Goal: Task Accomplishment & Management: Use online tool/utility

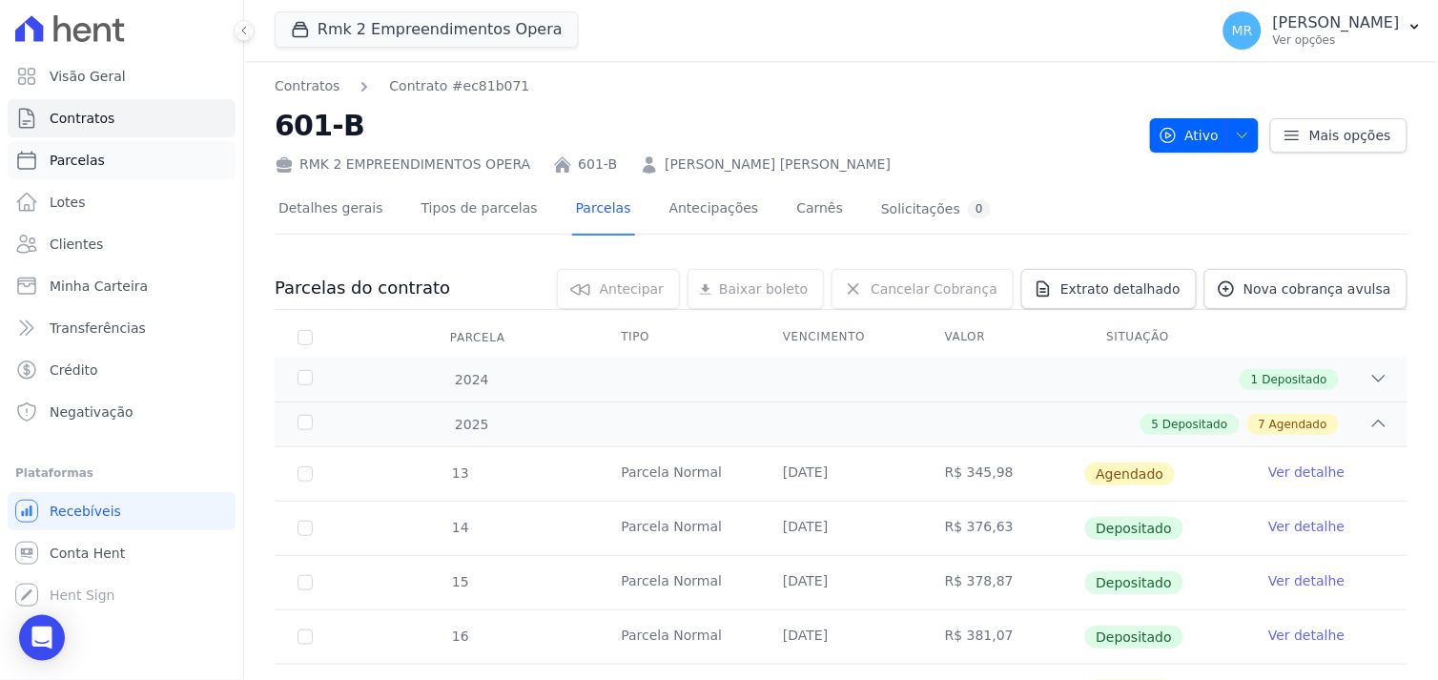
click at [146, 158] on link "Parcelas" at bounding box center [122, 160] width 228 height 38
select select
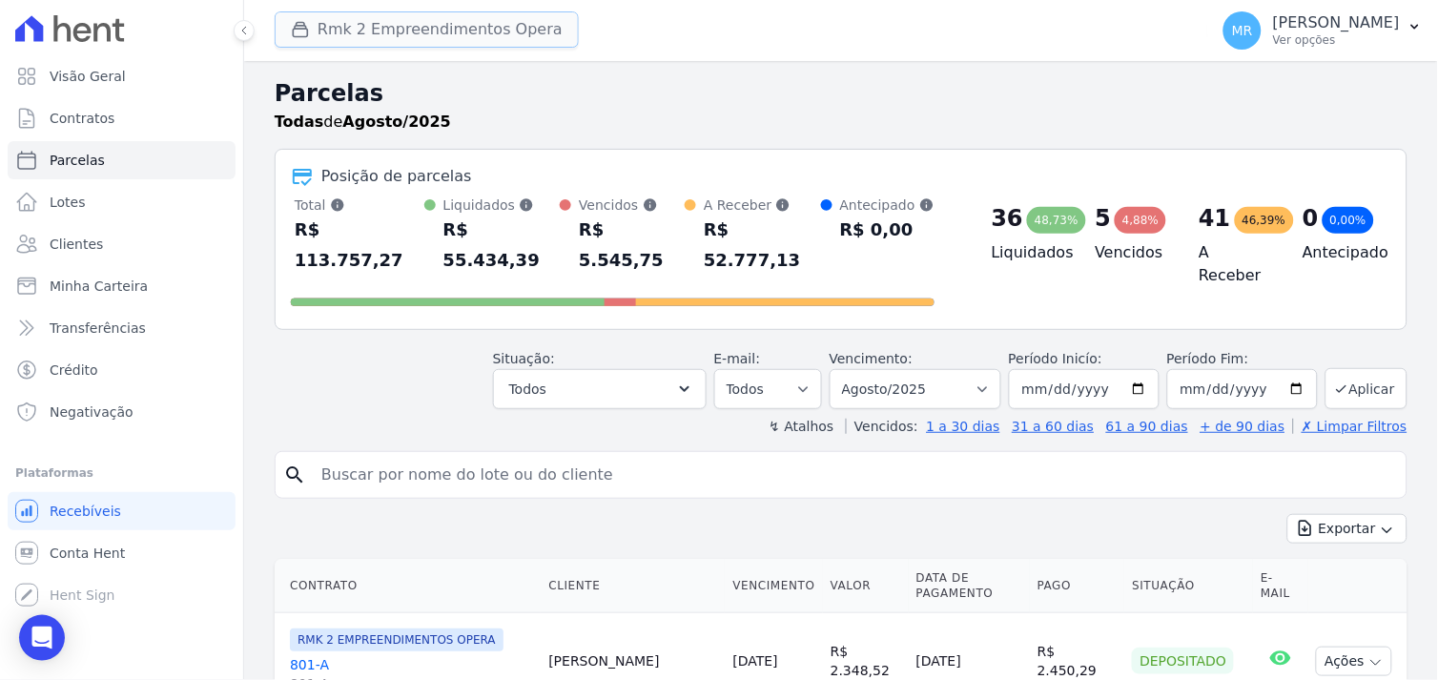
click at [373, 26] on button "Rmk 2 Empreendimentos Opera" at bounding box center [427, 29] width 304 height 36
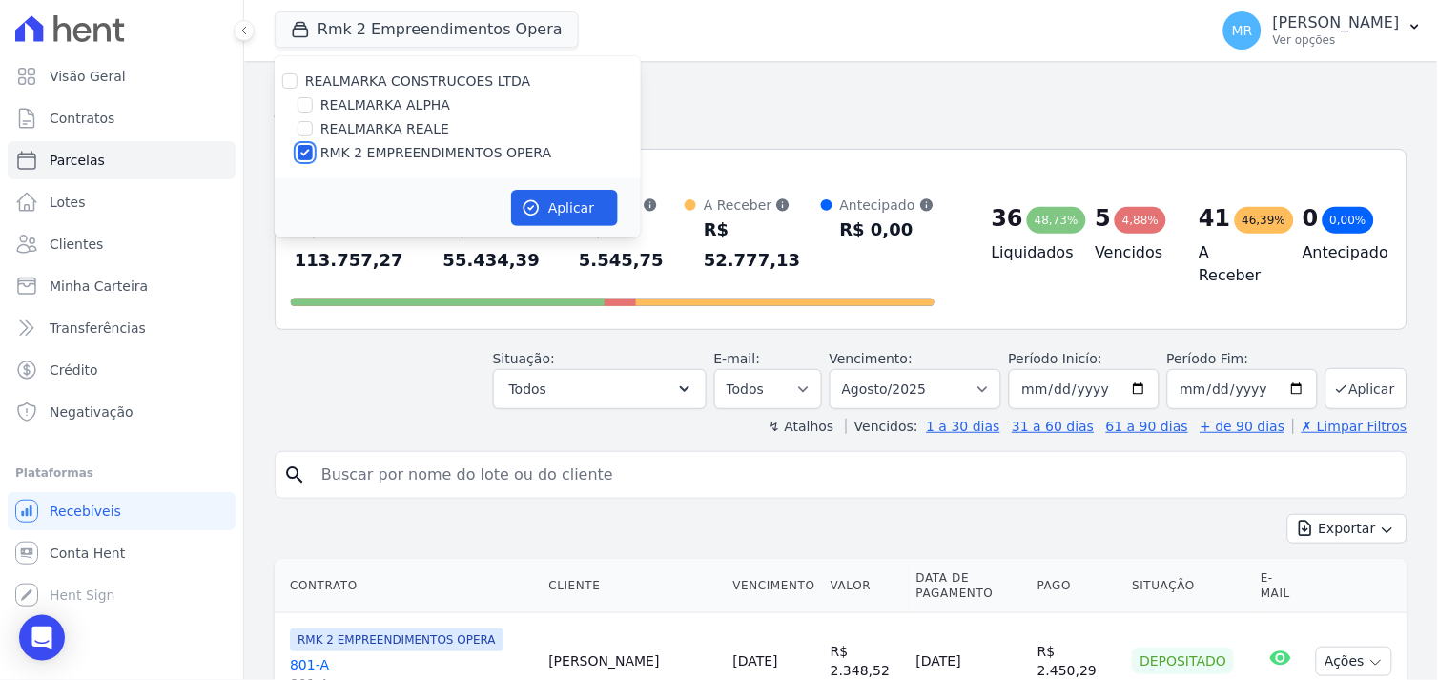
click at [303, 151] on input "RMK 2 EMPREENDIMENTOS OPERA" at bounding box center [304, 152] width 15 height 15
checkbox input "false"
click at [305, 107] on input "REALMARKA ALPHA" at bounding box center [304, 104] width 15 height 15
checkbox input "true"
drag, startPoint x: 560, startPoint y: 208, endPoint x: 542, endPoint y: 208, distance: 18.1
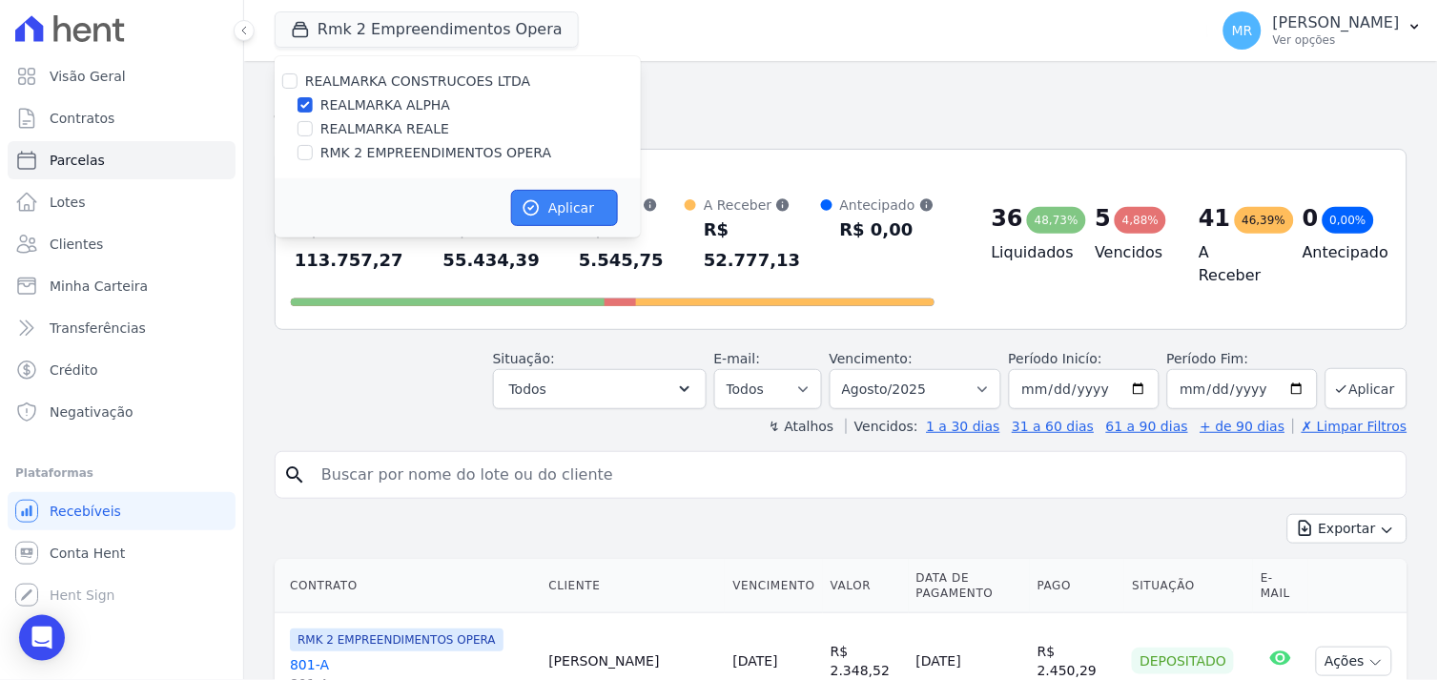
click at [554, 208] on button "Aplicar" at bounding box center [564, 208] width 107 height 36
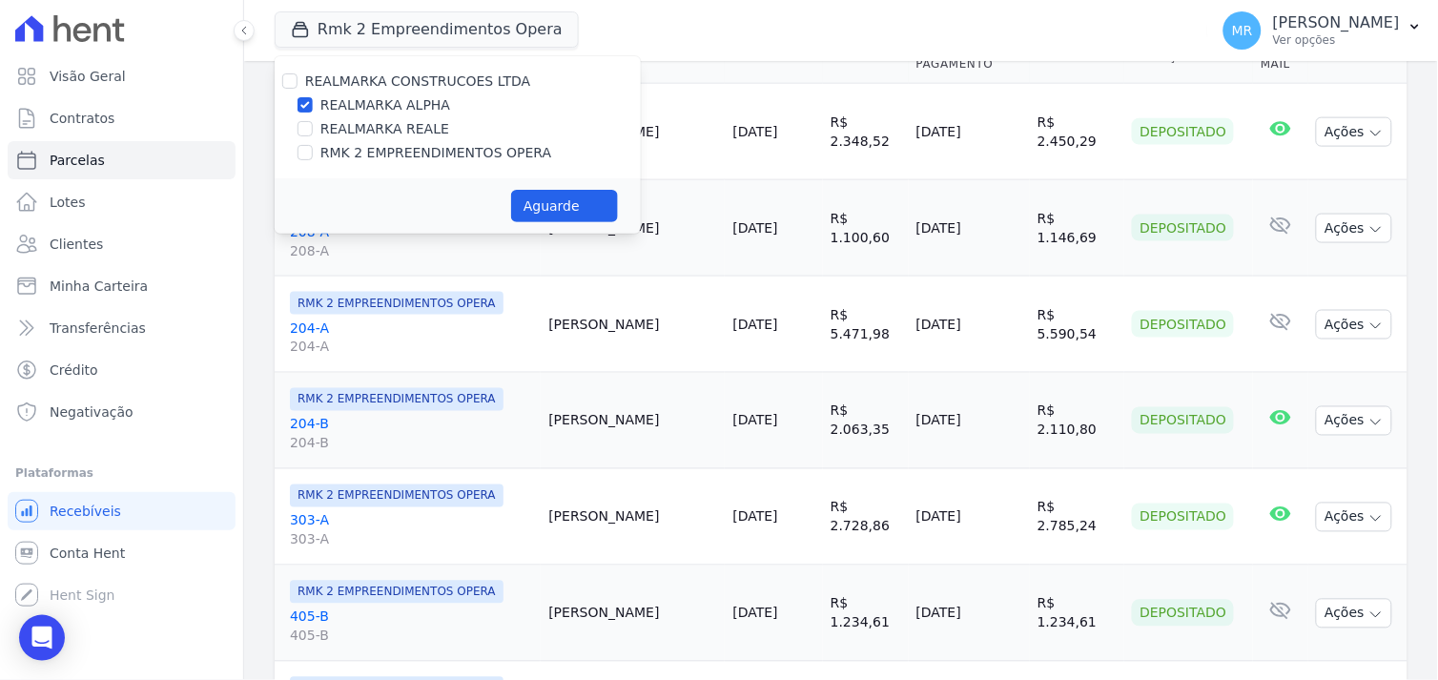
select select
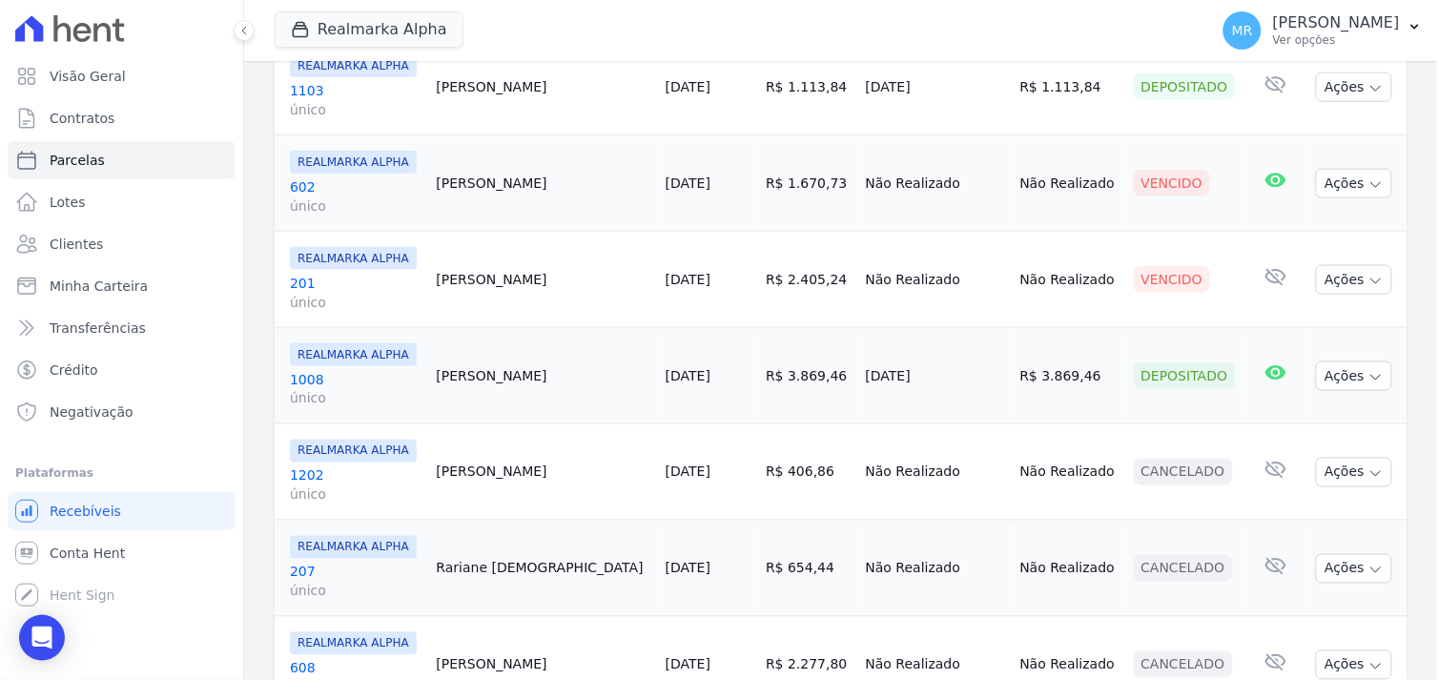
scroll to position [2118, 0]
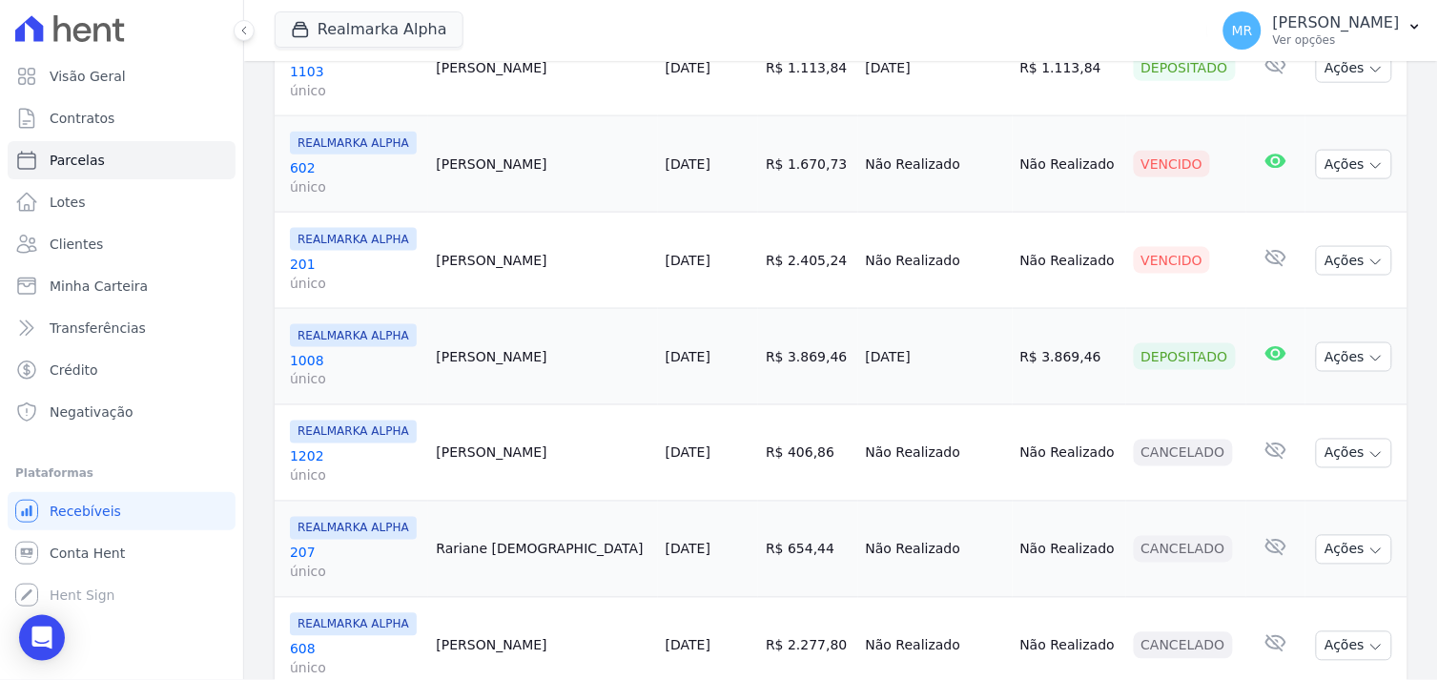
click at [302, 640] on link "608 único" at bounding box center [355, 659] width 131 height 38
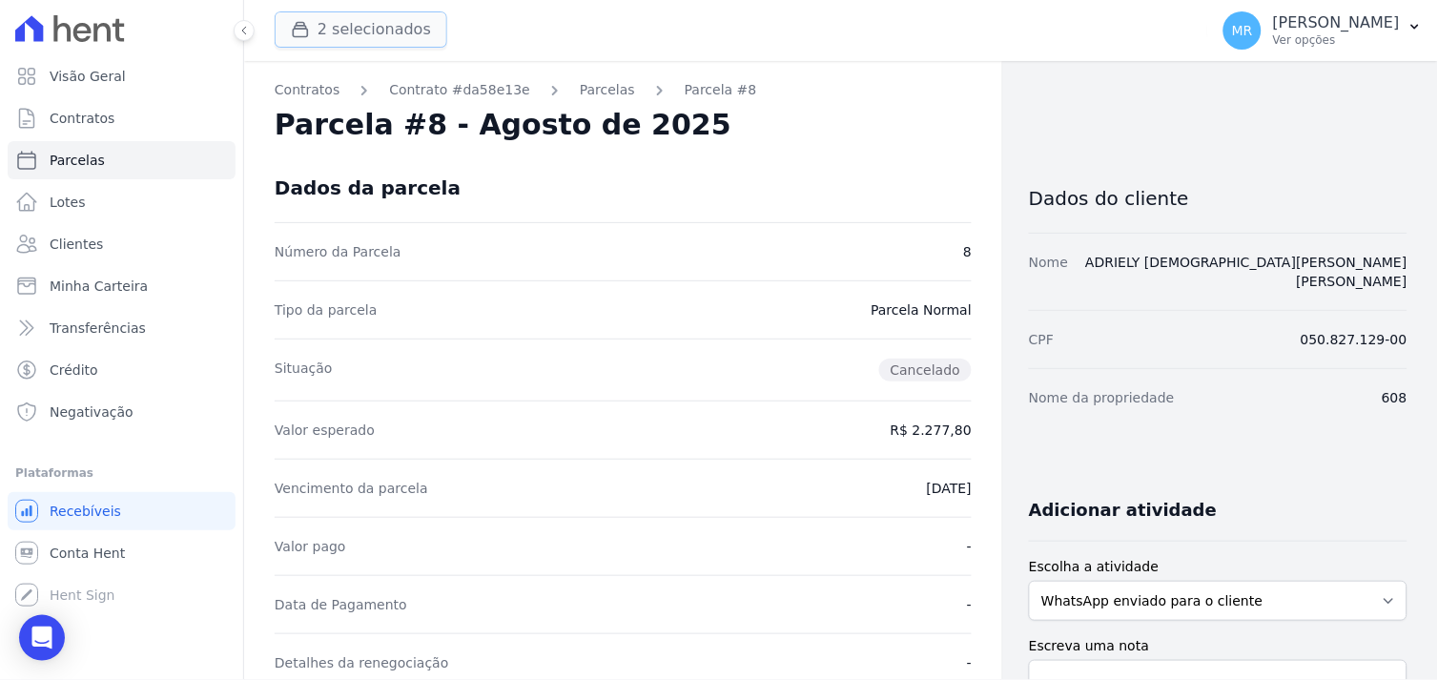
click at [393, 35] on button "2 selecionados" at bounding box center [361, 29] width 173 height 36
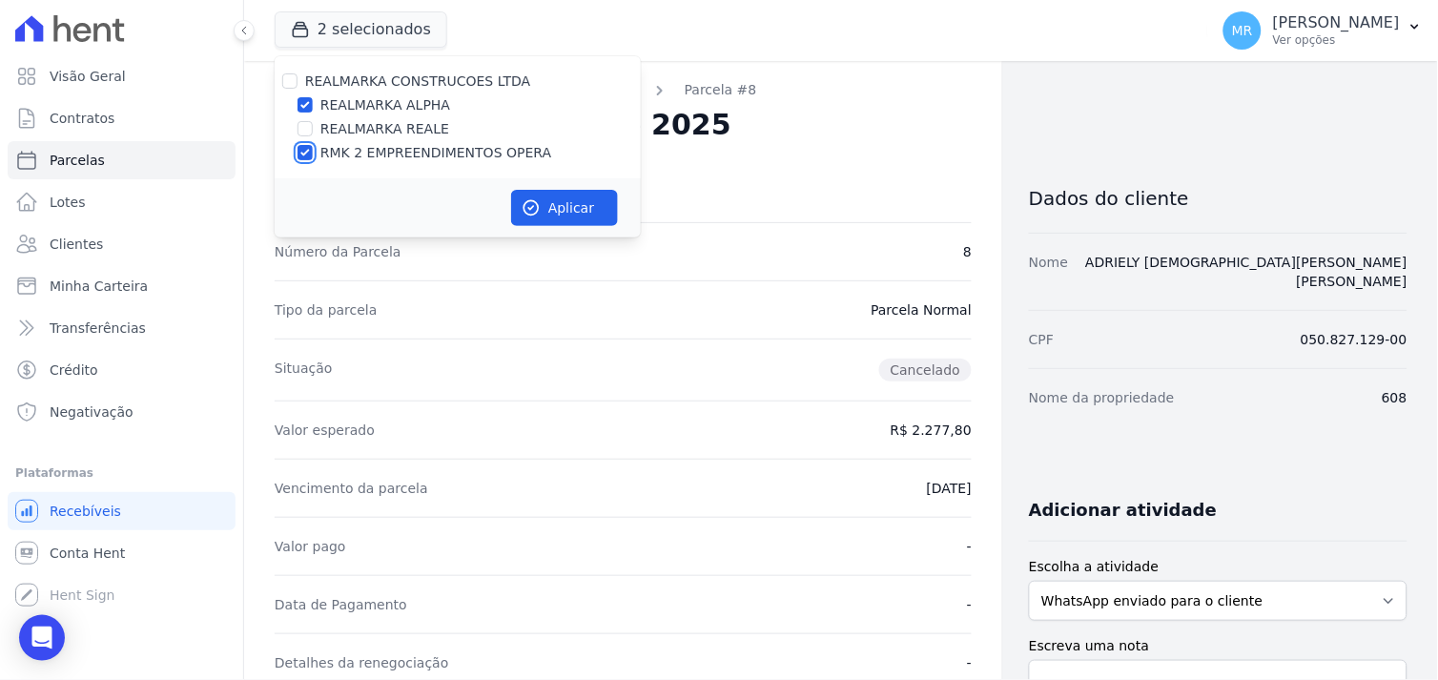
click at [302, 157] on input "RMK 2 EMPREENDIMENTOS OPERA" at bounding box center [304, 152] width 15 height 15
checkbox input "false"
click at [551, 203] on button "Aplicar" at bounding box center [564, 208] width 107 height 36
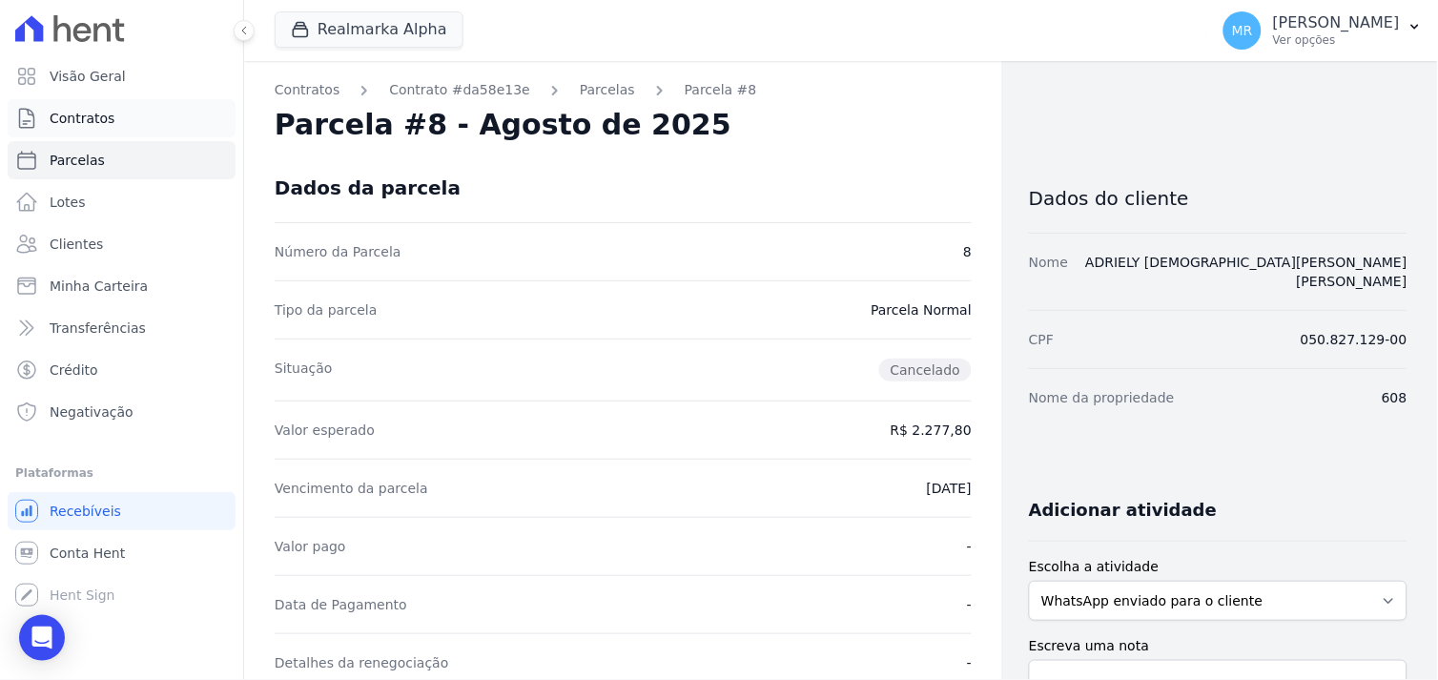
click at [102, 106] on link "Contratos" at bounding box center [122, 118] width 228 height 38
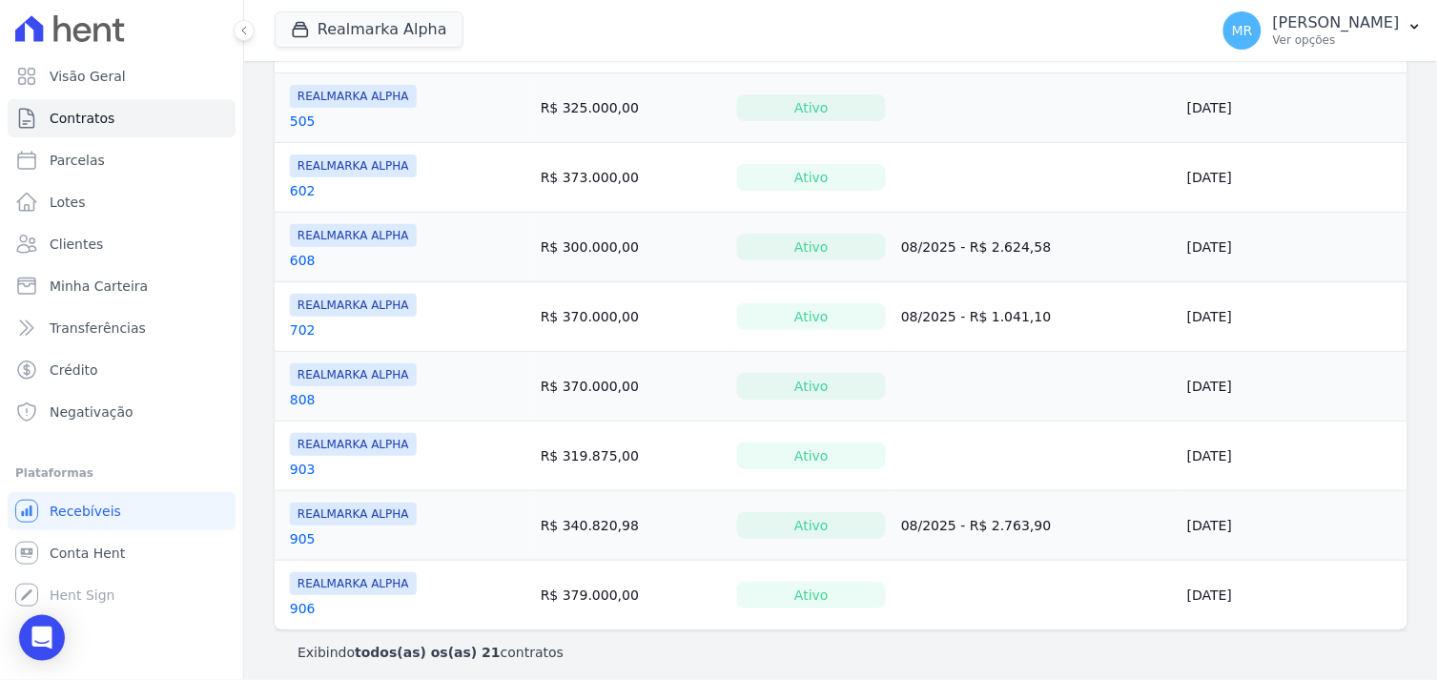
scroll to position [1187, 0]
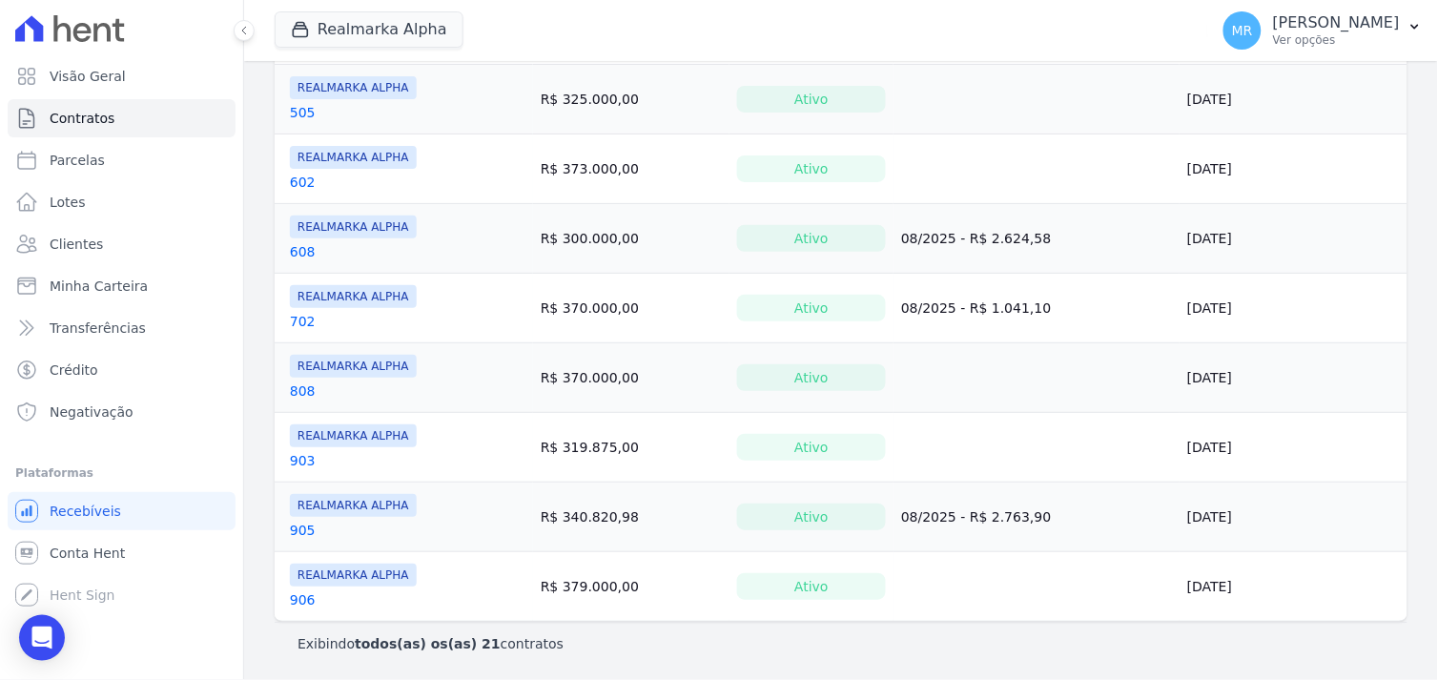
click at [302, 248] on link "608" at bounding box center [303, 251] width 26 height 19
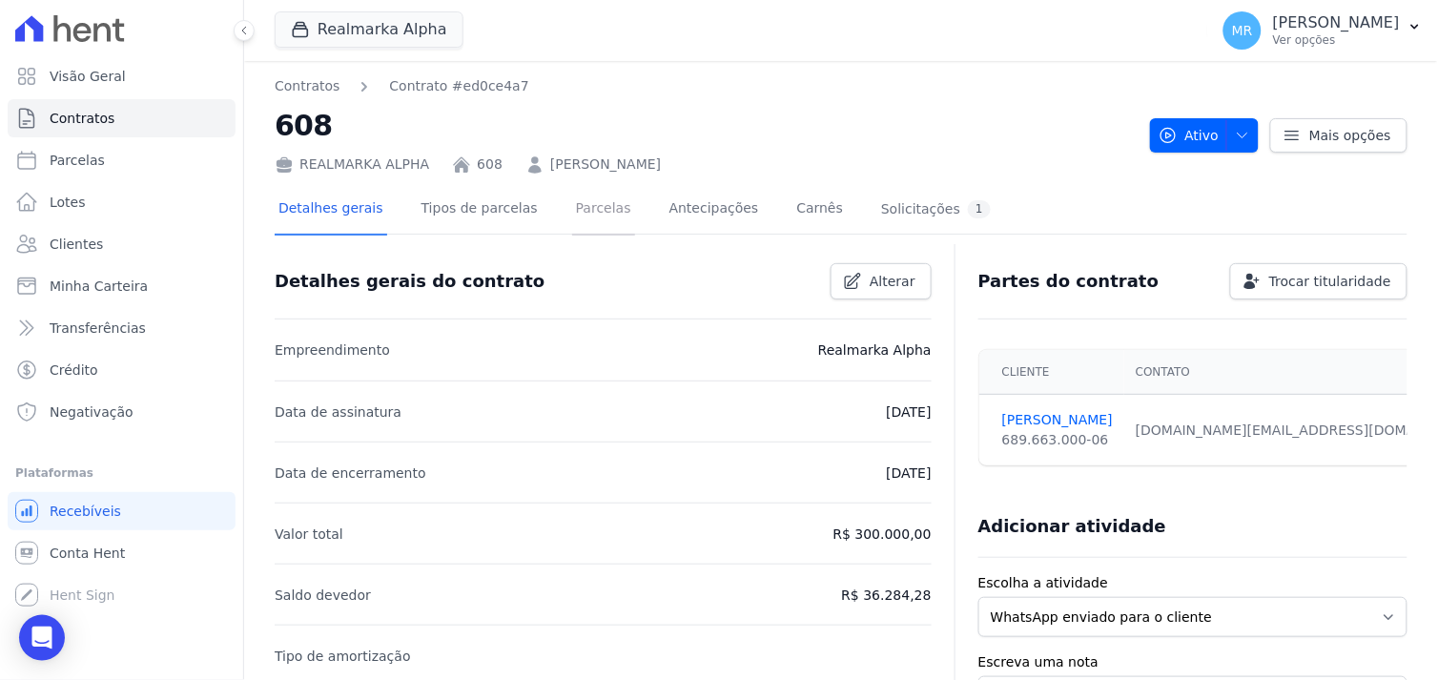
click at [576, 210] on link "Parcelas" at bounding box center [603, 210] width 63 height 51
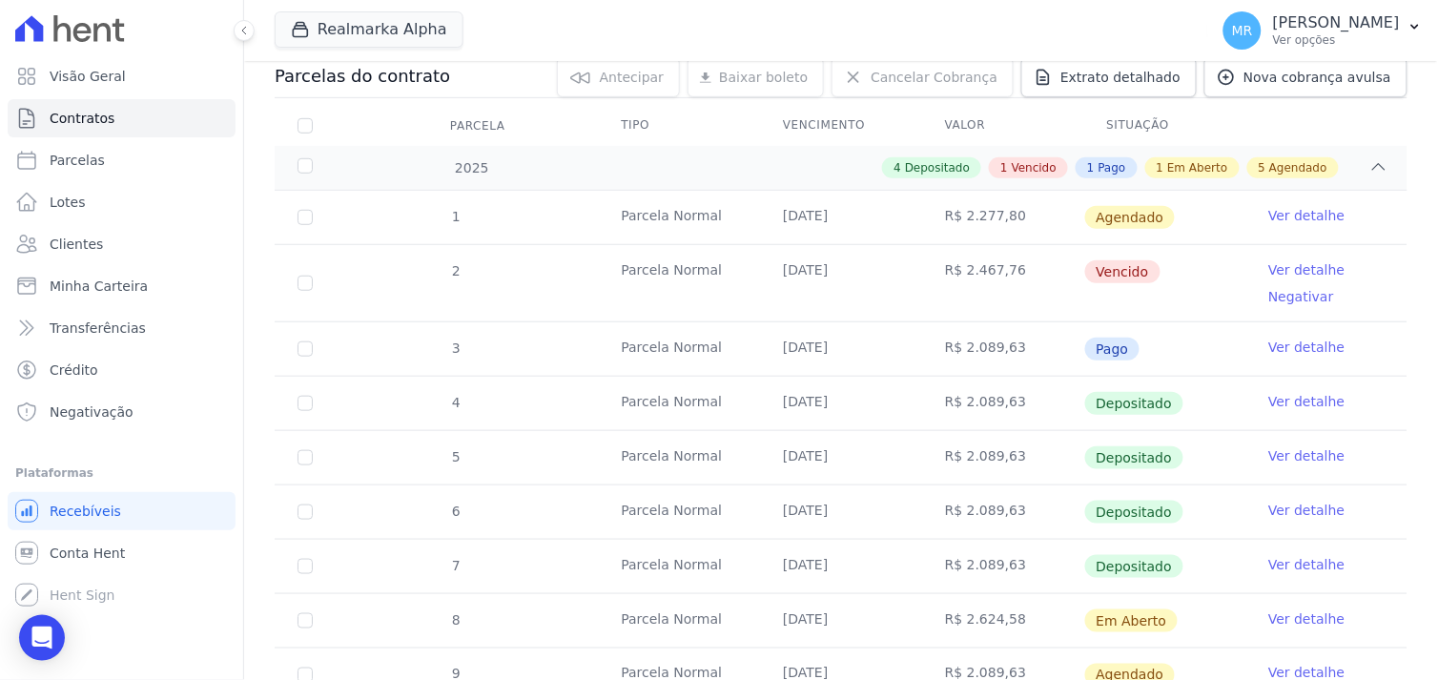
scroll to position [317, 0]
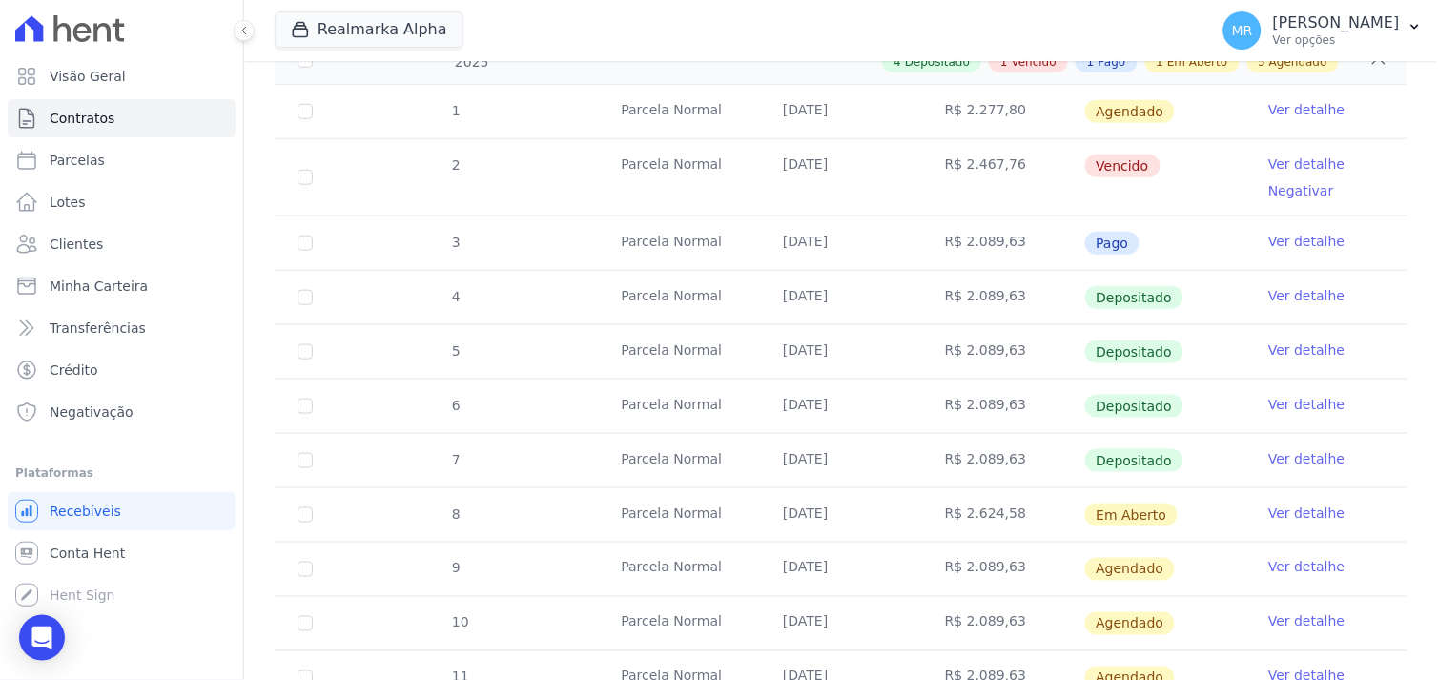
click at [1297, 512] on link "Ver detalhe" at bounding box center [1306, 512] width 76 height 19
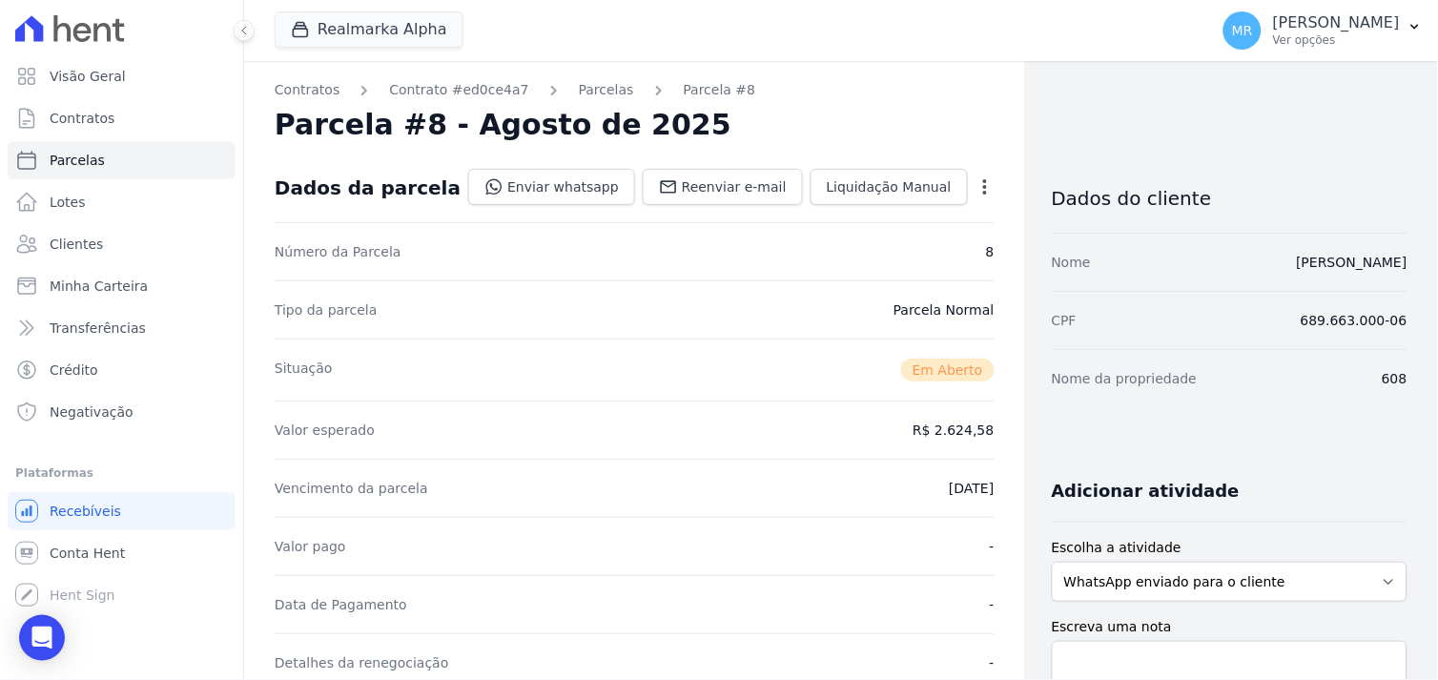
click at [975, 186] on icon "button" at bounding box center [984, 186] width 19 height 19
click at [875, 245] on link "Cancelar Cobrança" at bounding box center [903, 247] width 168 height 34
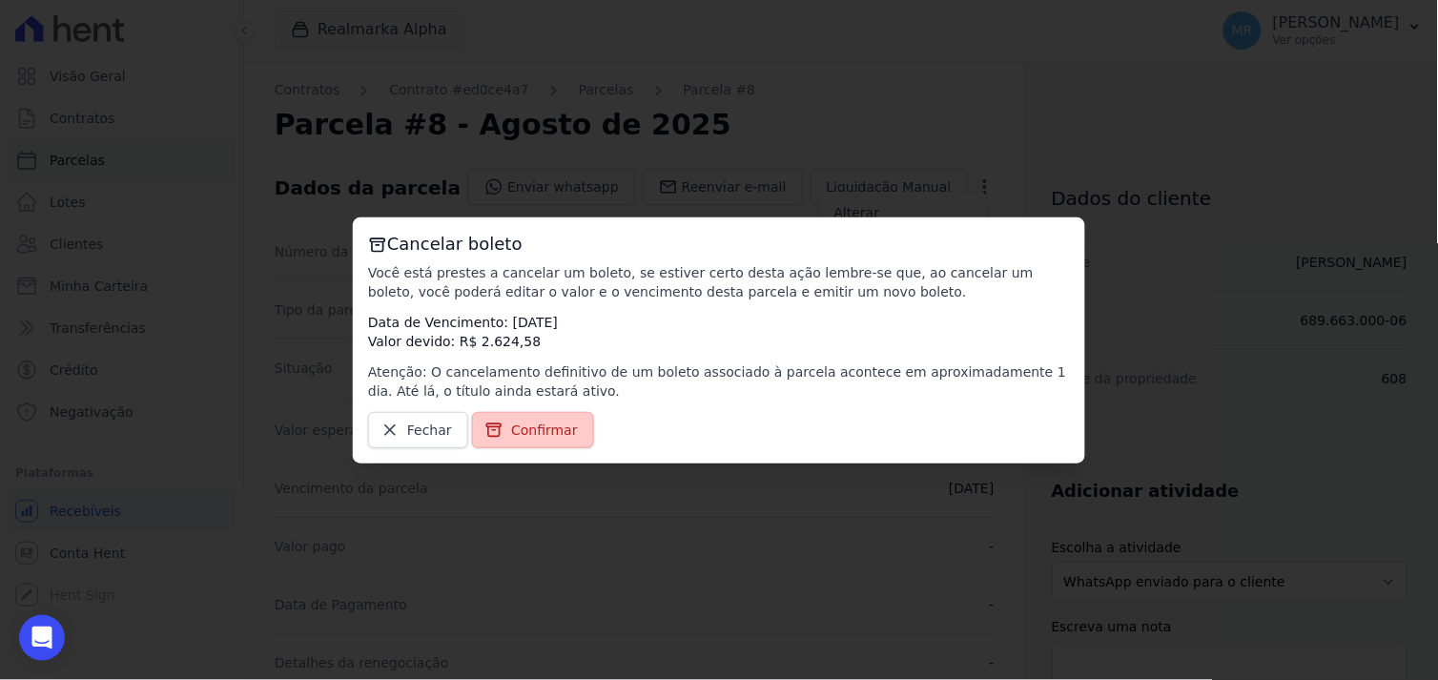
click at [521, 429] on span "Confirmar" at bounding box center [544, 429] width 67 height 19
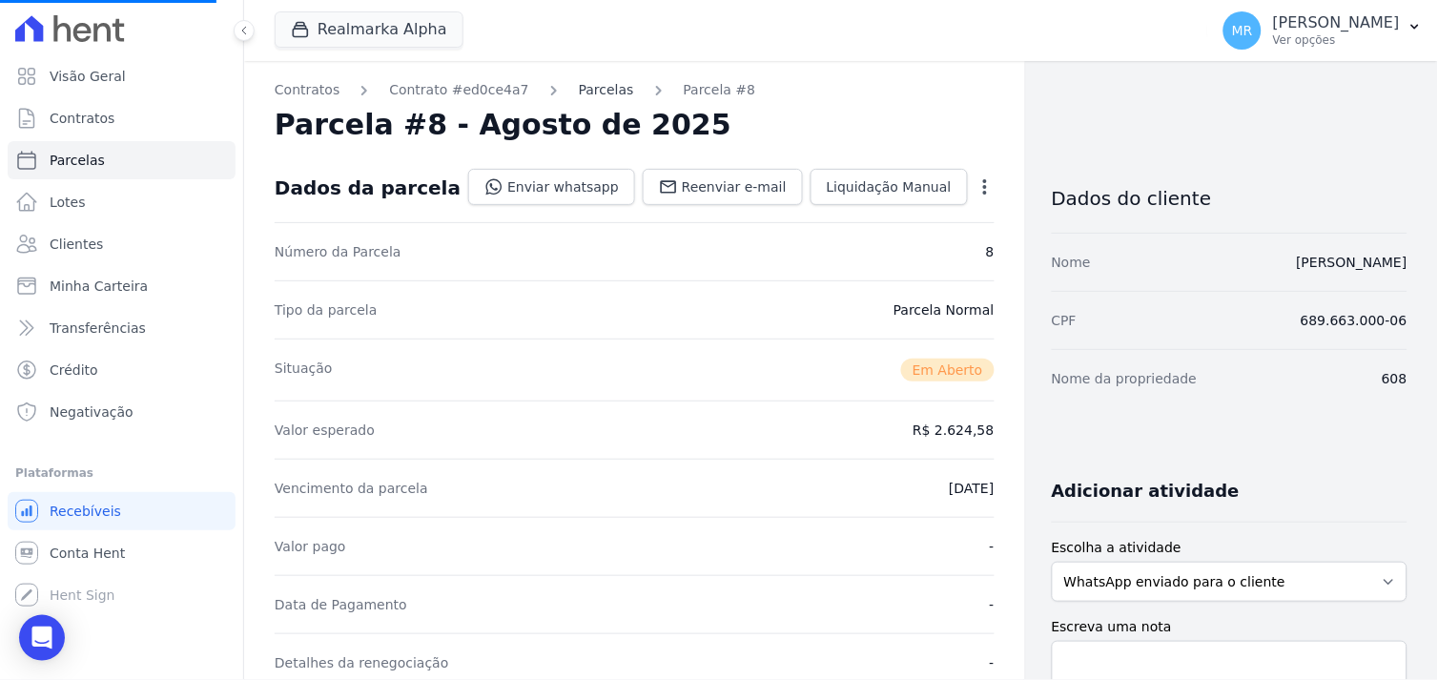
click at [586, 91] on link "Parcelas" at bounding box center [606, 90] width 55 height 20
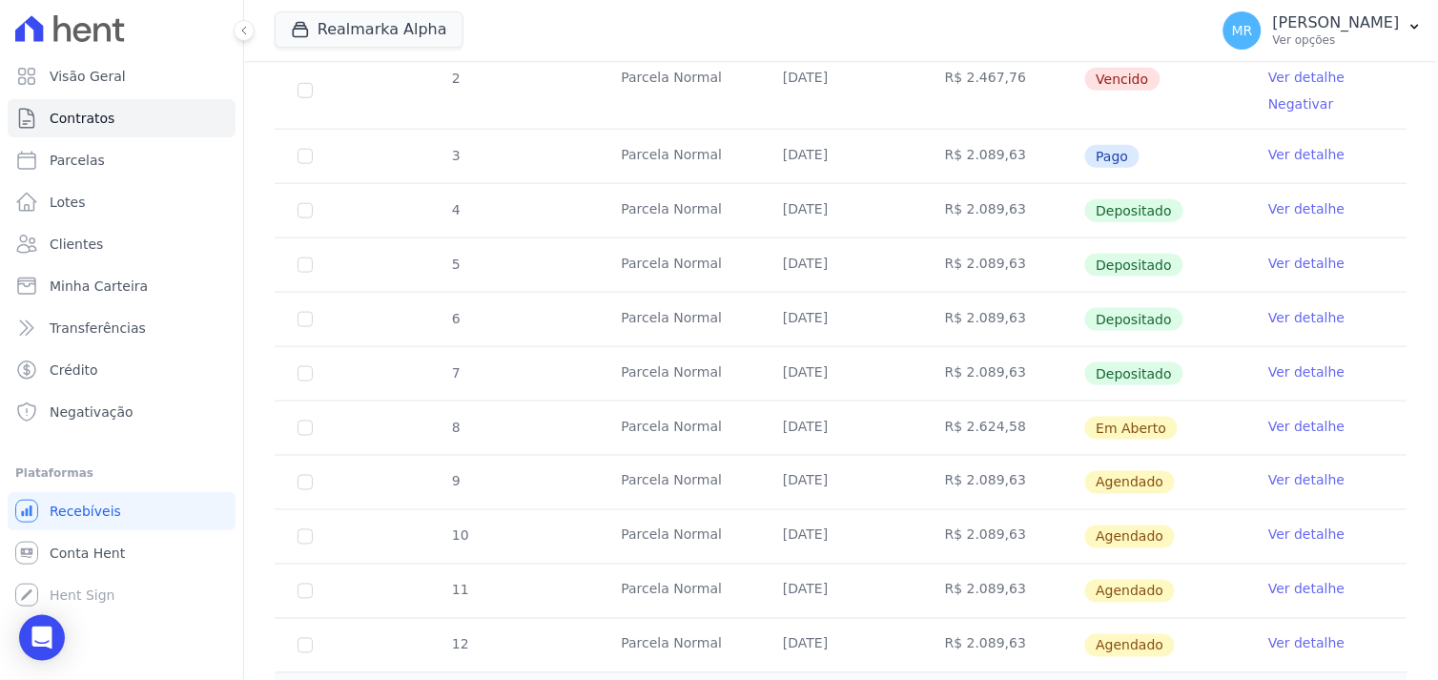
scroll to position [423, 0]
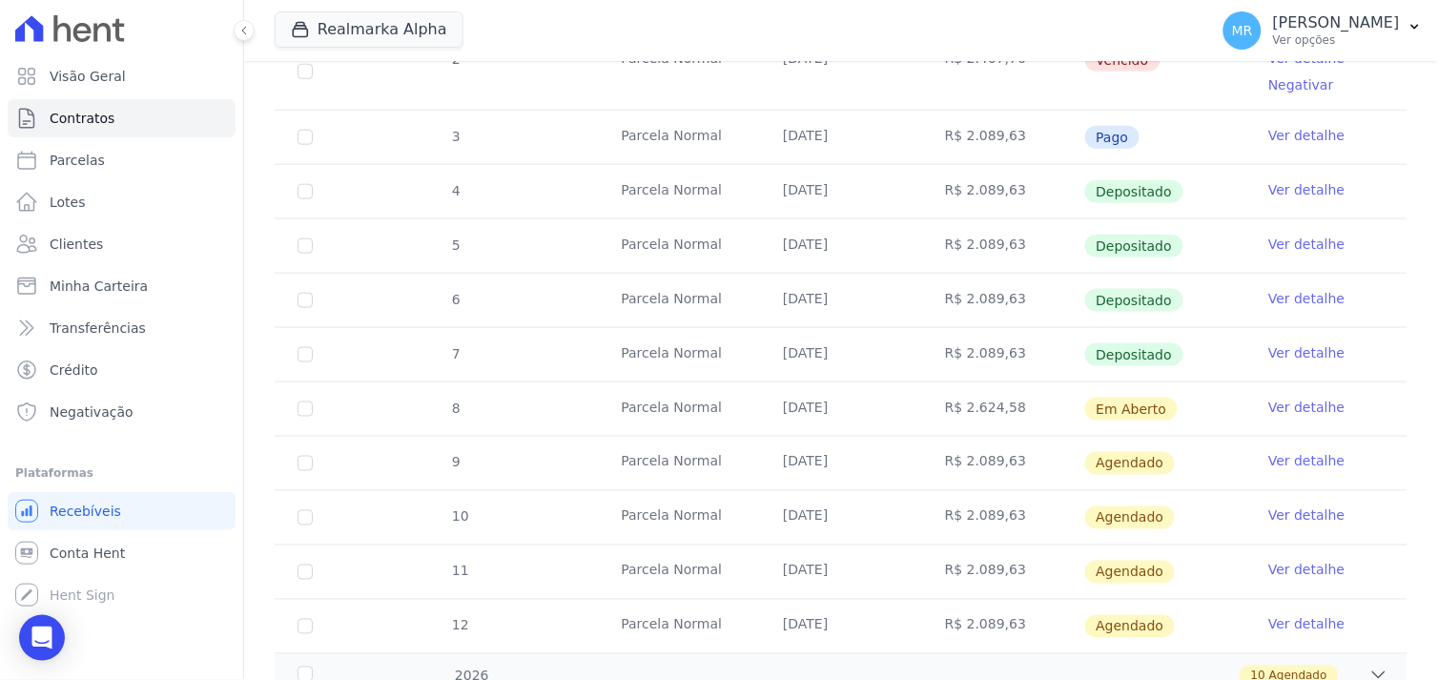
click at [1302, 410] on link "Ver detalhe" at bounding box center [1306, 407] width 76 height 19
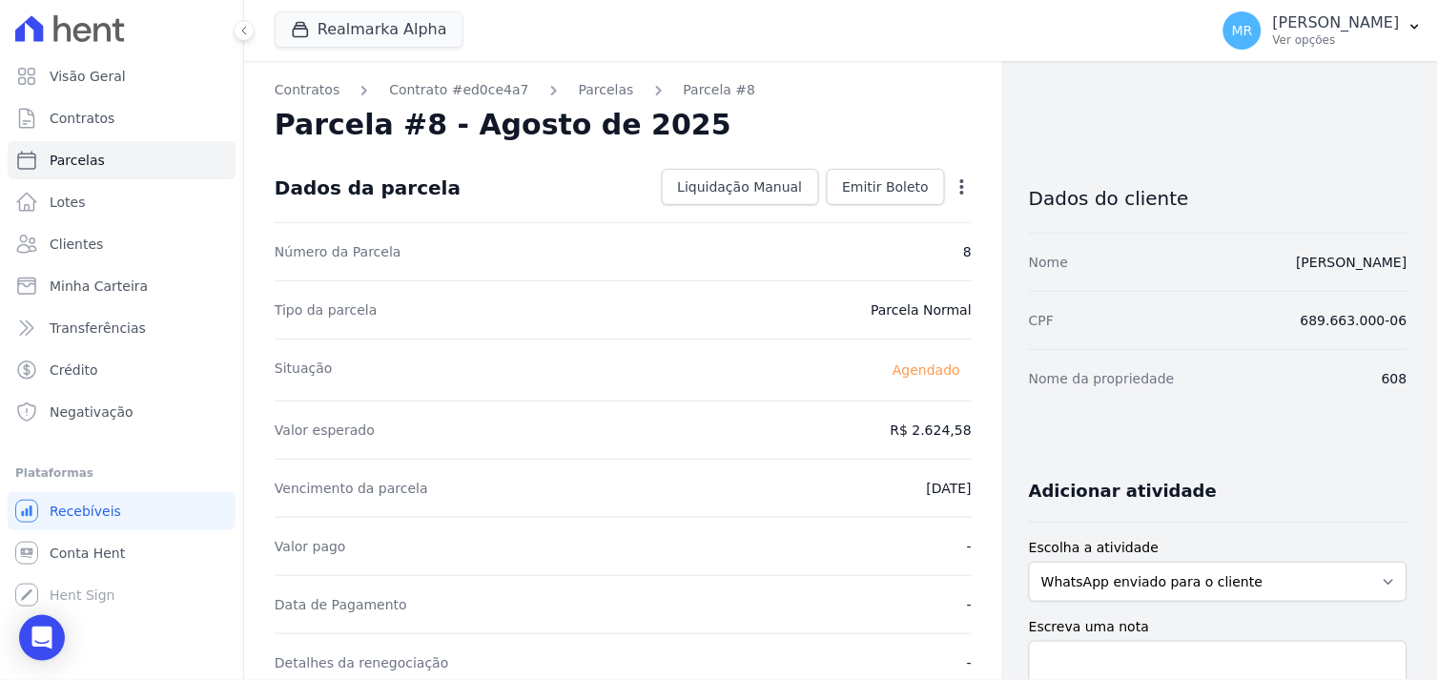
click at [952, 184] on icon "button" at bounding box center [961, 186] width 19 height 19
click at [878, 213] on link "Alterar" at bounding box center [880, 212] width 168 height 34
click at [907, 426] on dd "R$ 2.624,58" at bounding box center [930, 428] width 81 height 19
drag, startPoint x: 881, startPoint y: 424, endPoint x: 951, endPoint y: 426, distance: 69.6
click at [951, 426] on div "Valor esperado R$ 2.624,58" at bounding box center [623, 428] width 697 height 58
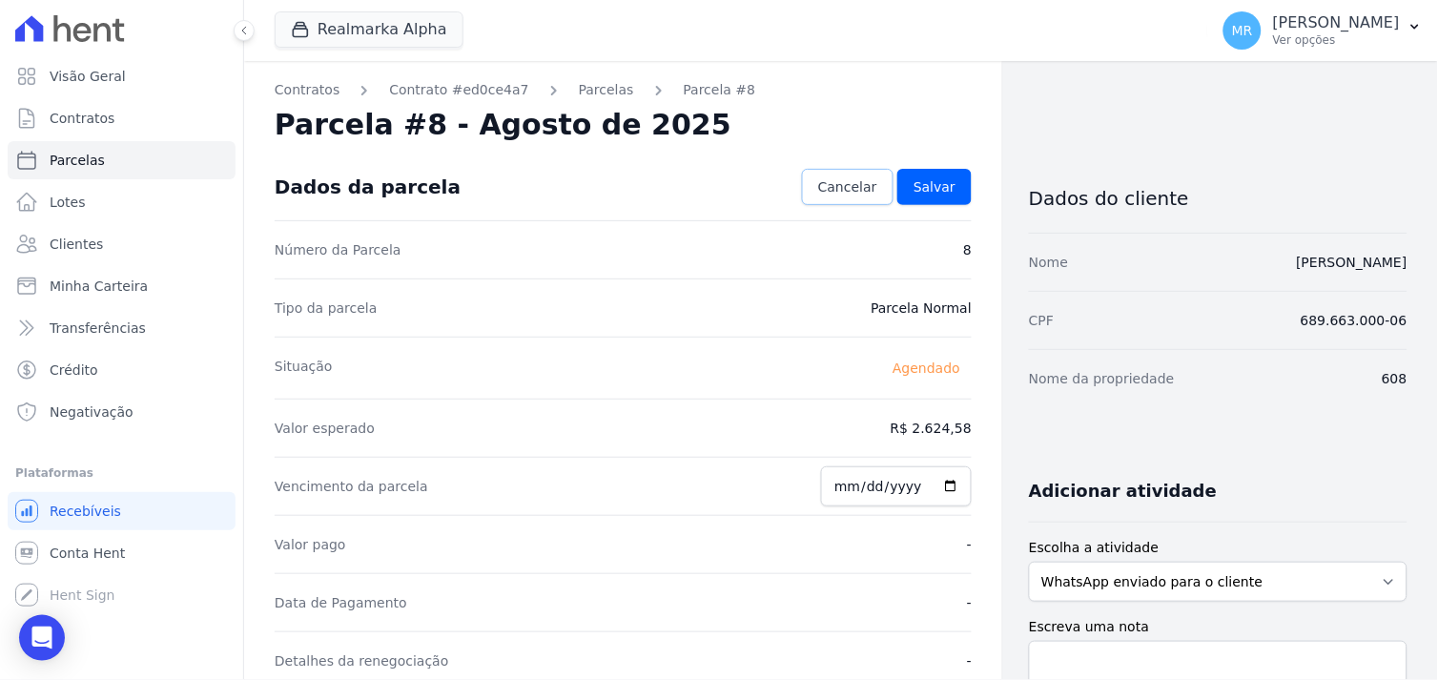
click at [839, 188] on span "Cancelar" at bounding box center [847, 186] width 59 height 19
click at [952, 181] on icon "button" at bounding box center [961, 186] width 19 height 19
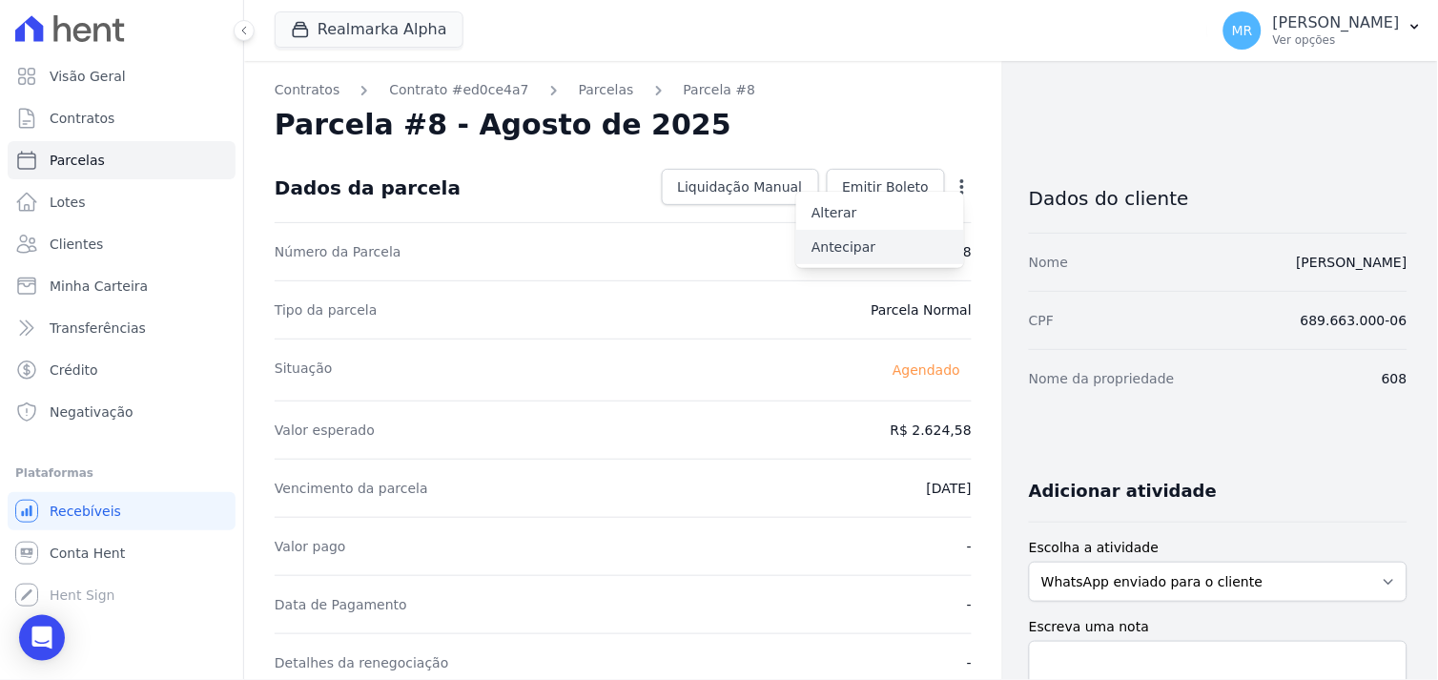
click at [852, 248] on link "Antecipar" at bounding box center [880, 247] width 168 height 34
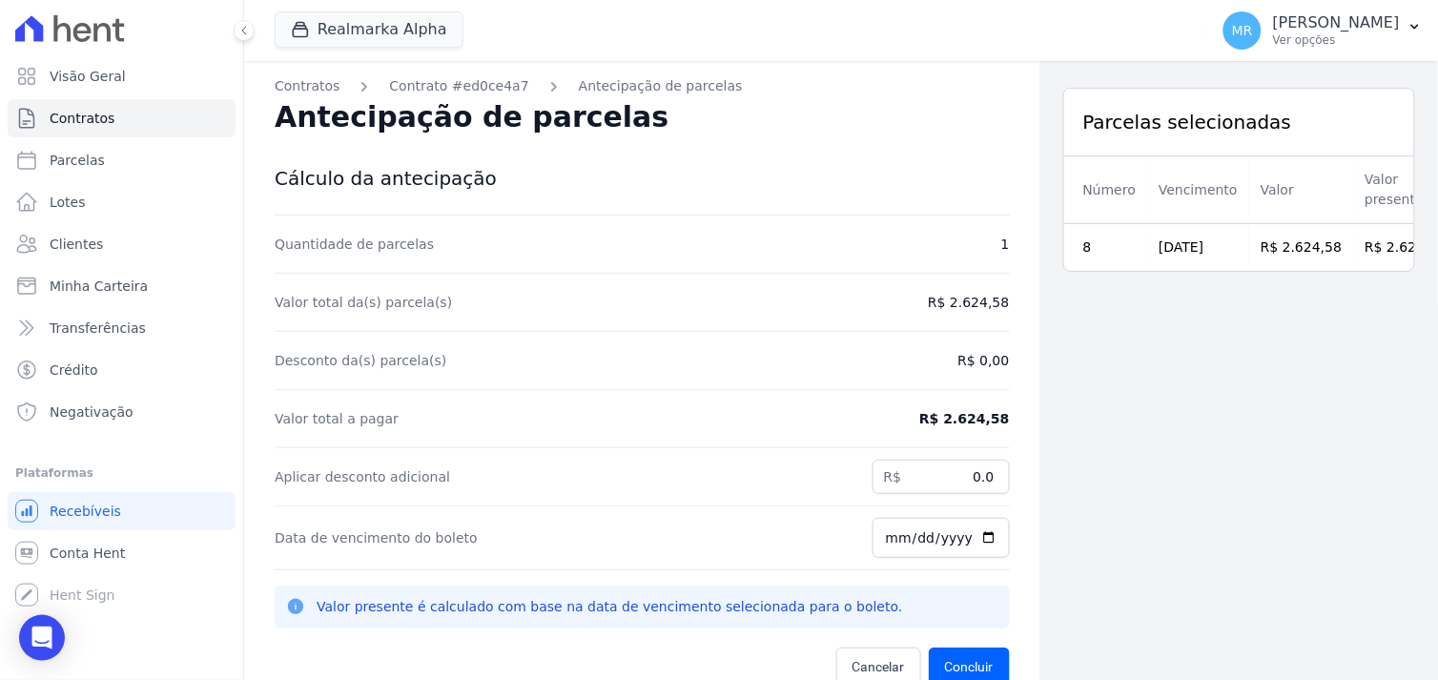
click at [932, 413] on dd "R$ 2.624,58" at bounding box center [964, 418] width 90 height 19
click at [585, 605] on p "Valor presente é calculado com base na data de vencimento selecionada para o bo…" at bounding box center [658, 607] width 682 height 20
click at [978, 353] on dd "R$ 0,00" at bounding box center [982, 360] width 51 height 19
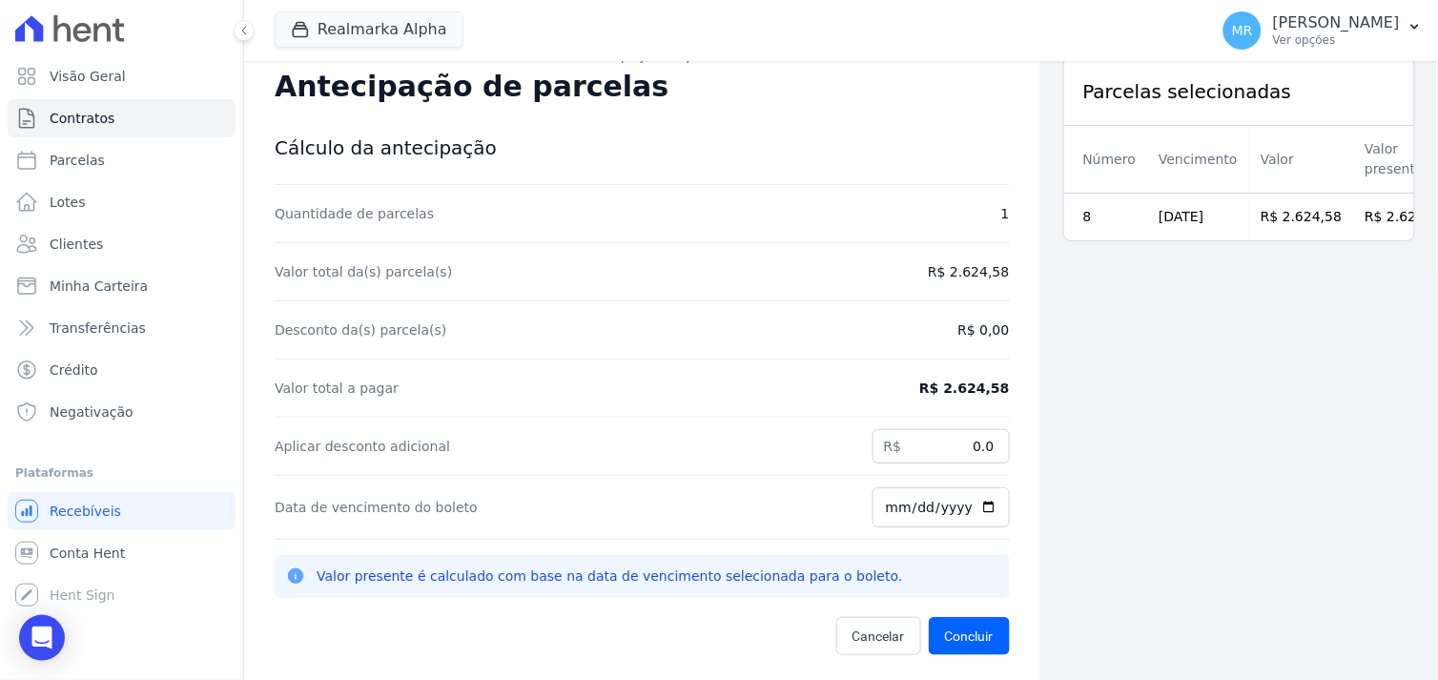
scroll to position [61, 0]
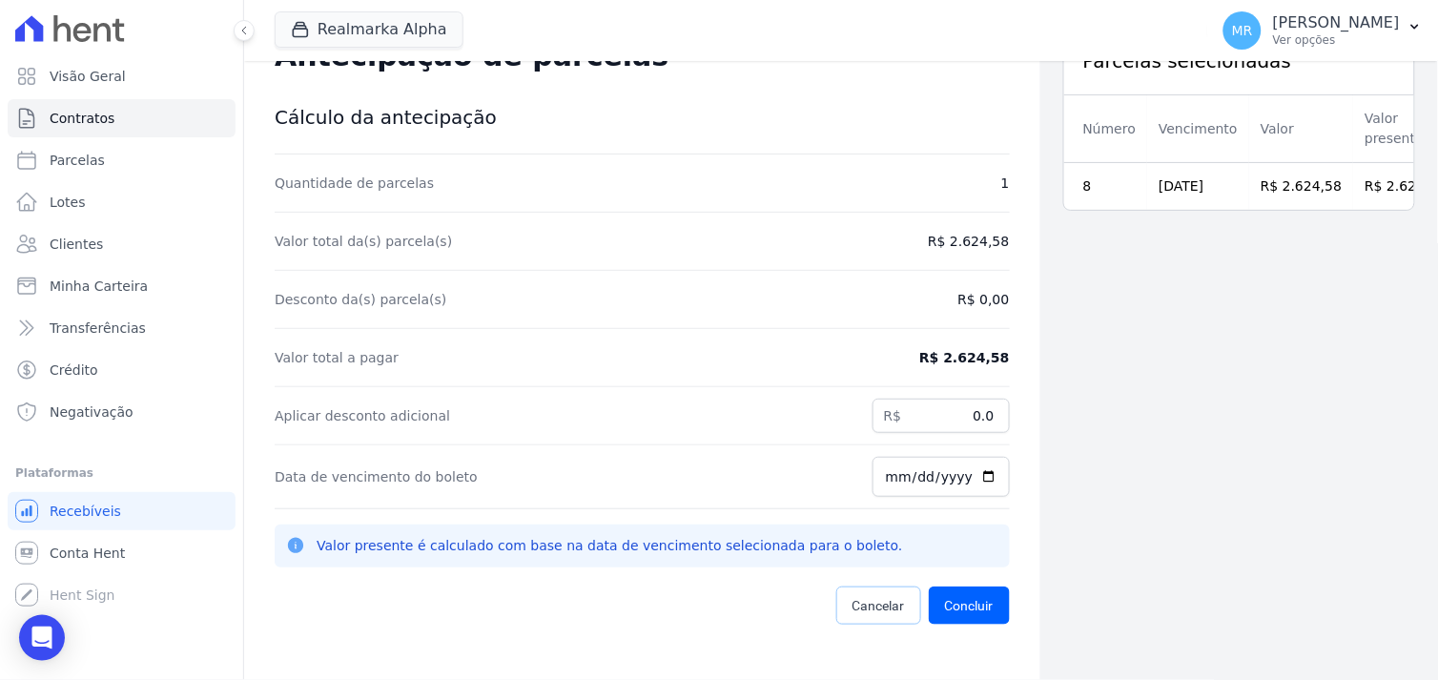
click at [865, 599] on span "Cancelar" at bounding box center [878, 605] width 52 height 19
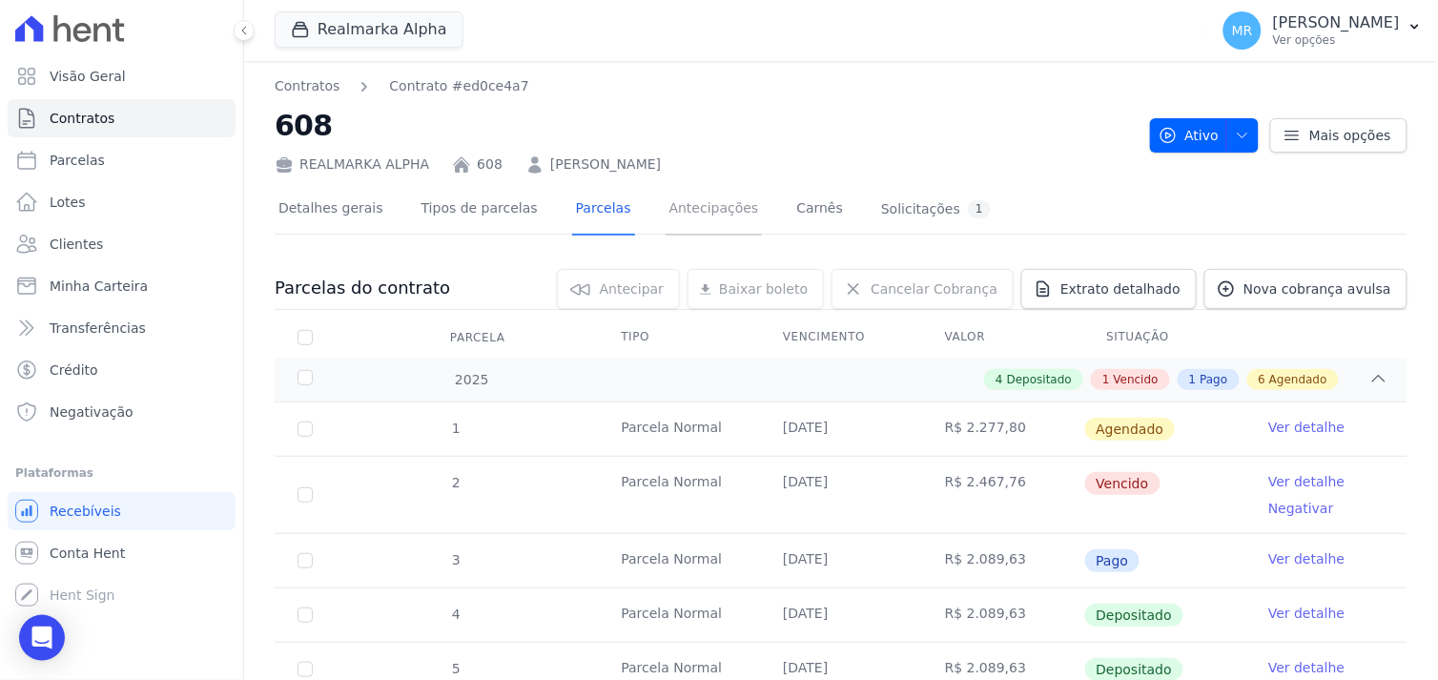
click at [702, 213] on link "Antecipações" at bounding box center [713, 210] width 97 height 51
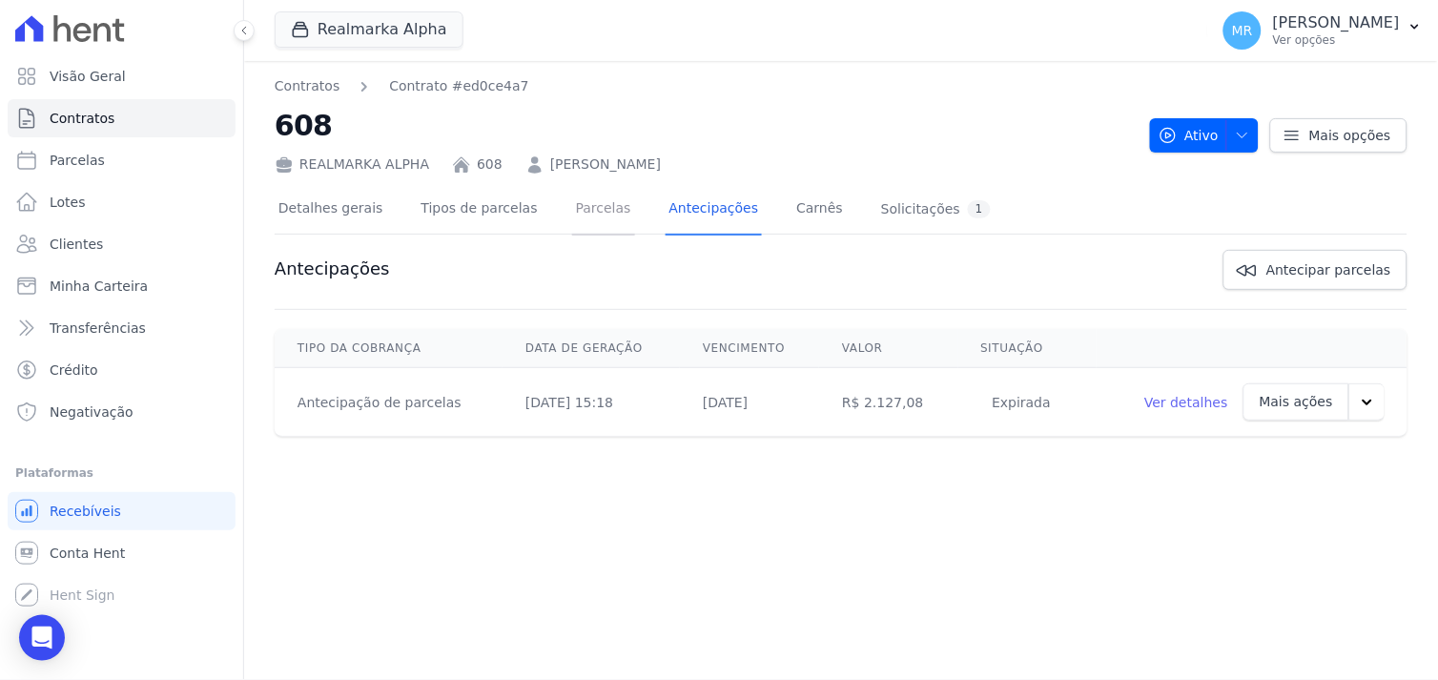
click at [573, 207] on link "Parcelas" at bounding box center [603, 210] width 63 height 51
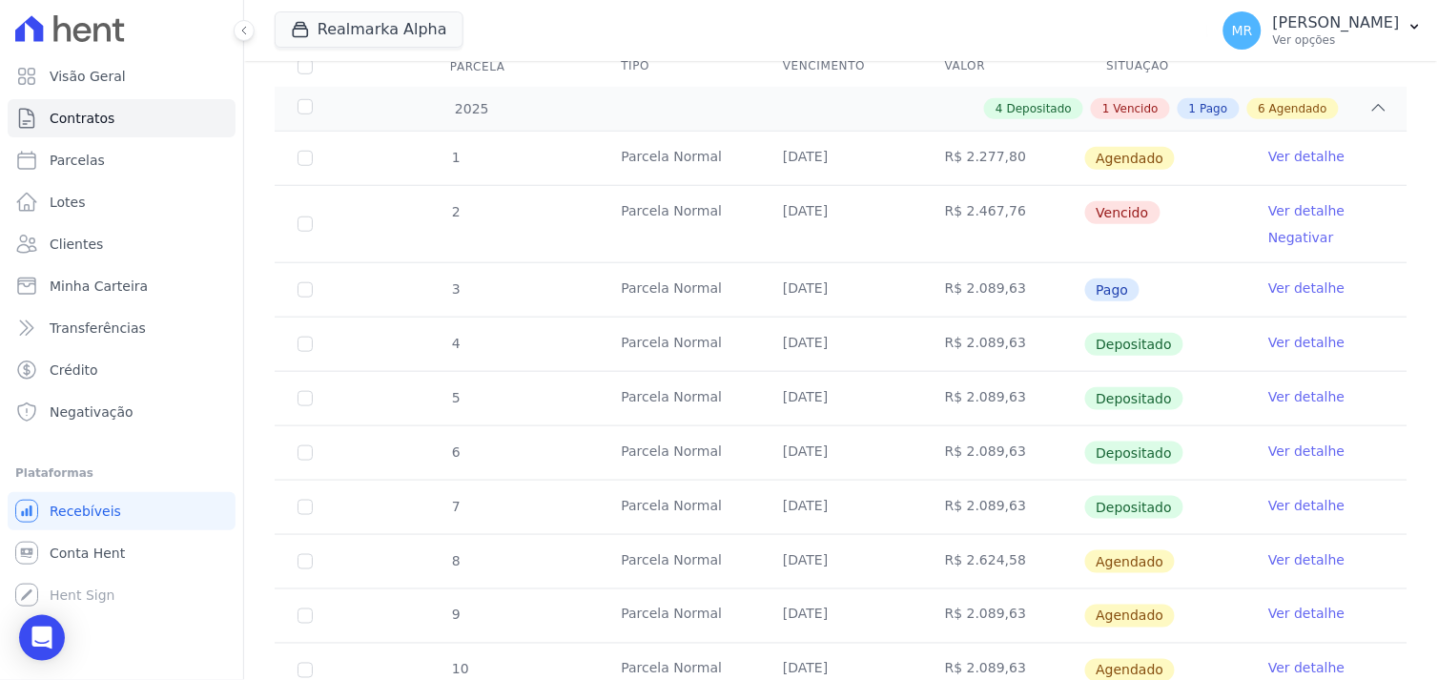
scroll to position [499, 0]
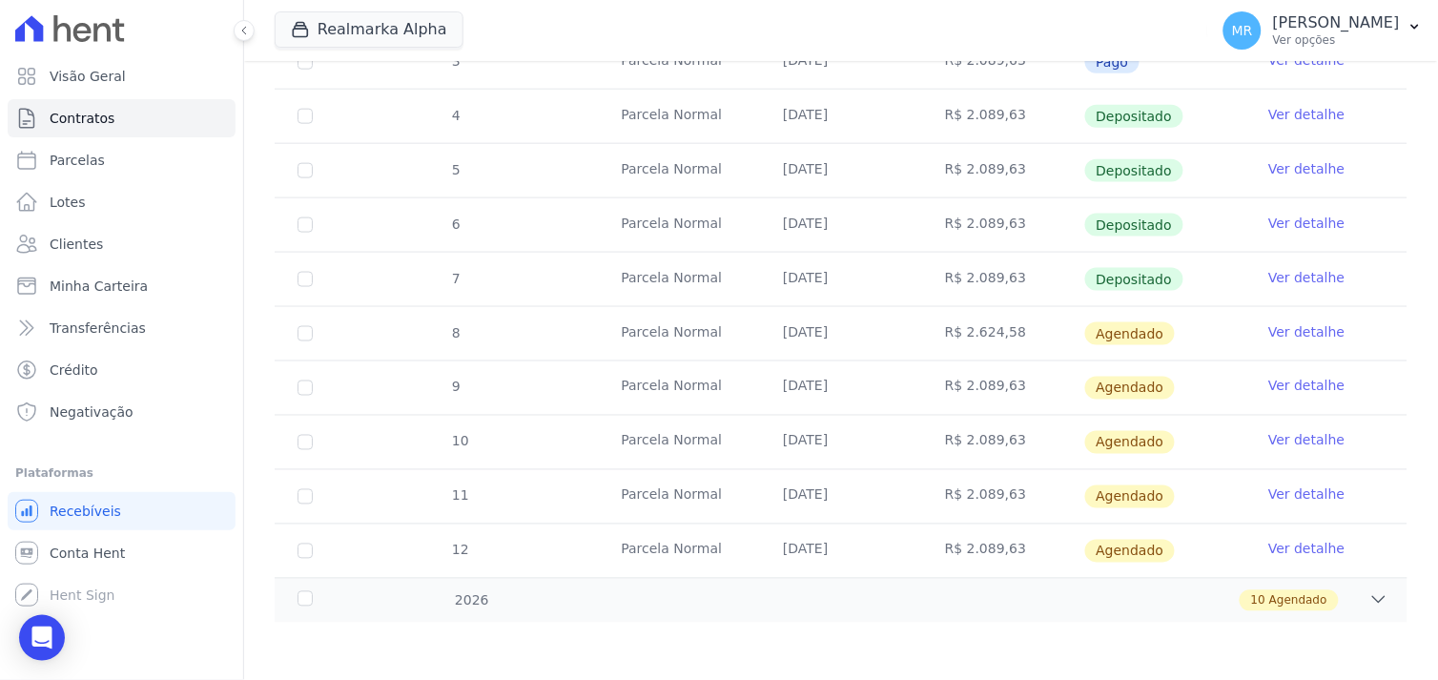
click at [1300, 335] on link "Ver detalhe" at bounding box center [1306, 331] width 76 height 19
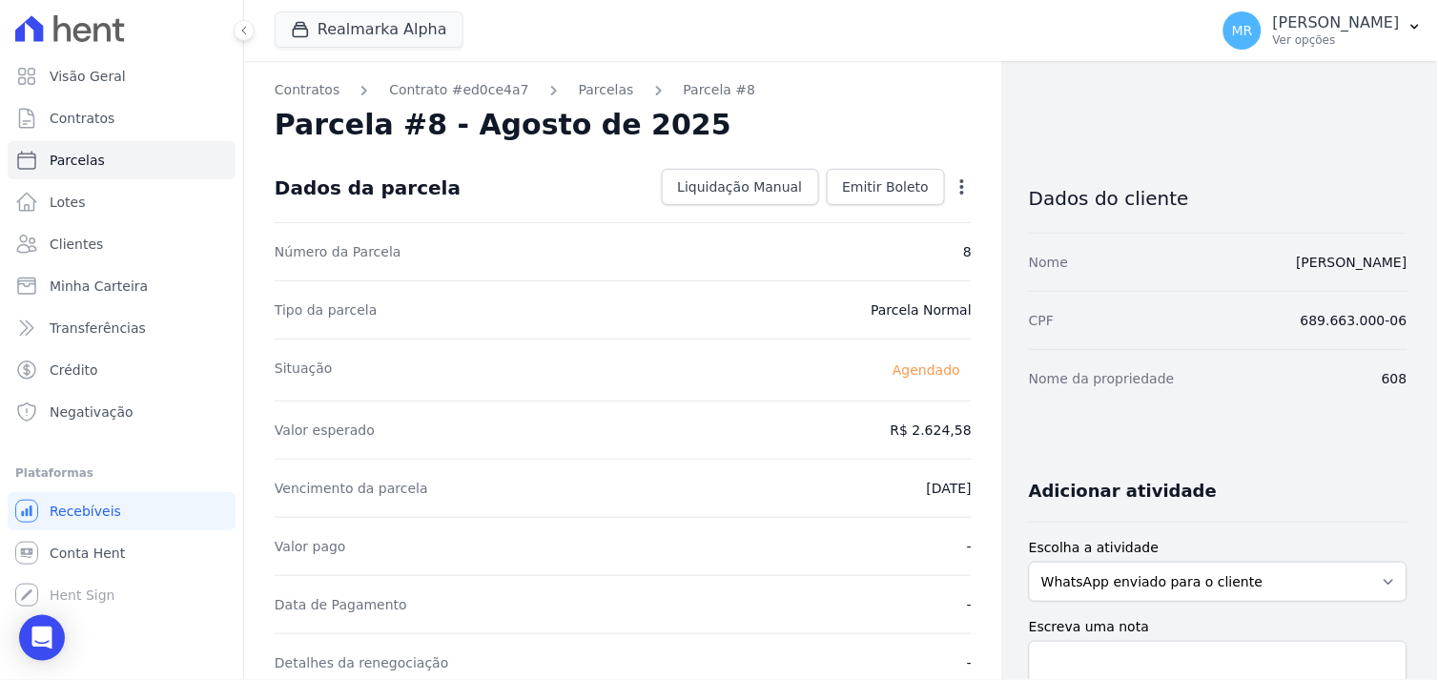
click at [953, 188] on icon "button" at bounding box center [961, 186] width 19 height 19
click at [894, 212] on link "Alterar" at bounding box center [880, 212] width 168 height 34
drag, startPoint x: 882, startPoint y: 430, endPoint x: 966, endPoint y: 417, distance: 85.0
click at [837, 187] on span "Cancelar" at bounding box center [847, 186] width 59 height 19
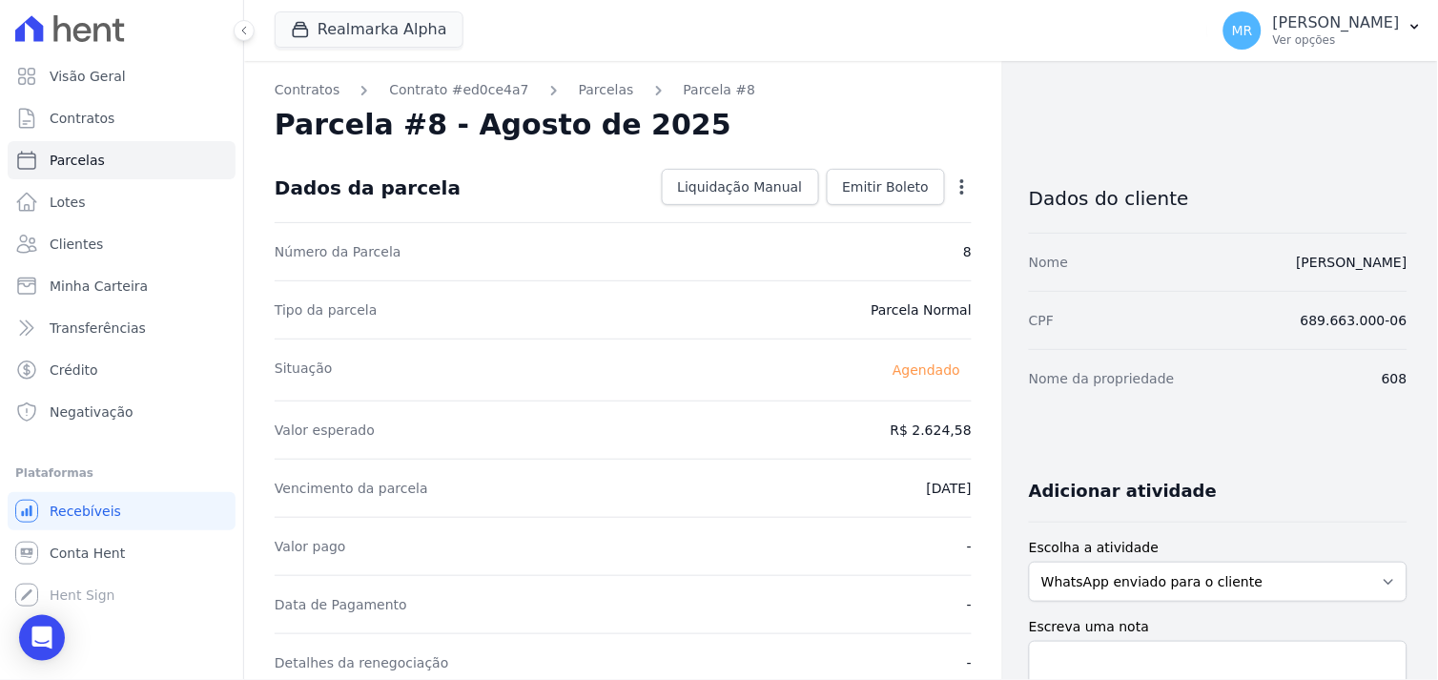
click at [953, 186] on icon "button" at bounding box center [961, 186] width 19 height 19
click at [874, 251] on link "Antecipar" at bounding box center [880, 247] width 168 height 34
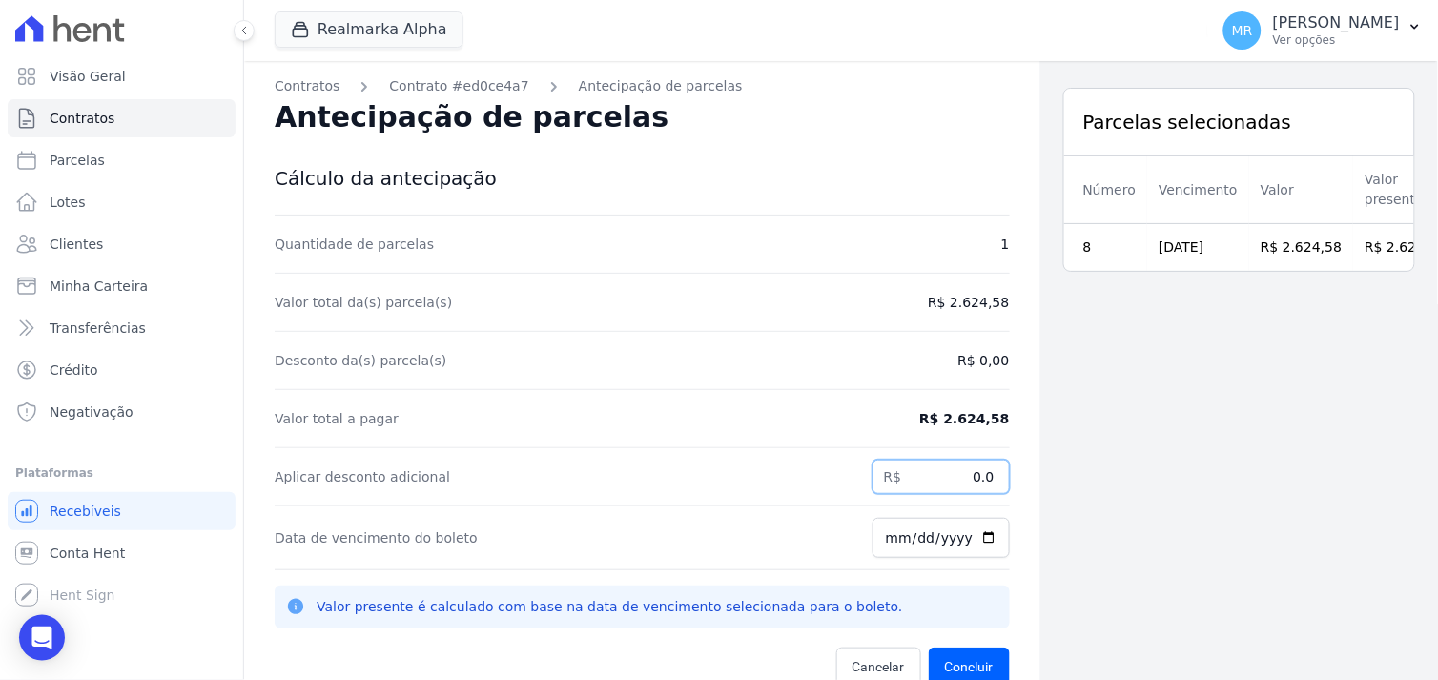
drag, startPoint x: 928, startPoint y: 480, endPoint x: 1005, endPoint y: 471, distance: 77.7
click at [1005, 471] on div "Contratos Contrato #ed0ce4a7 Antecipação de parcelas Antecipação de parcelas Cá…" at bounding box center [642, 401] width 796 height 680
click at [313, 88] on link "Contratos" at bounding box center [307, 86] width 65 height 20
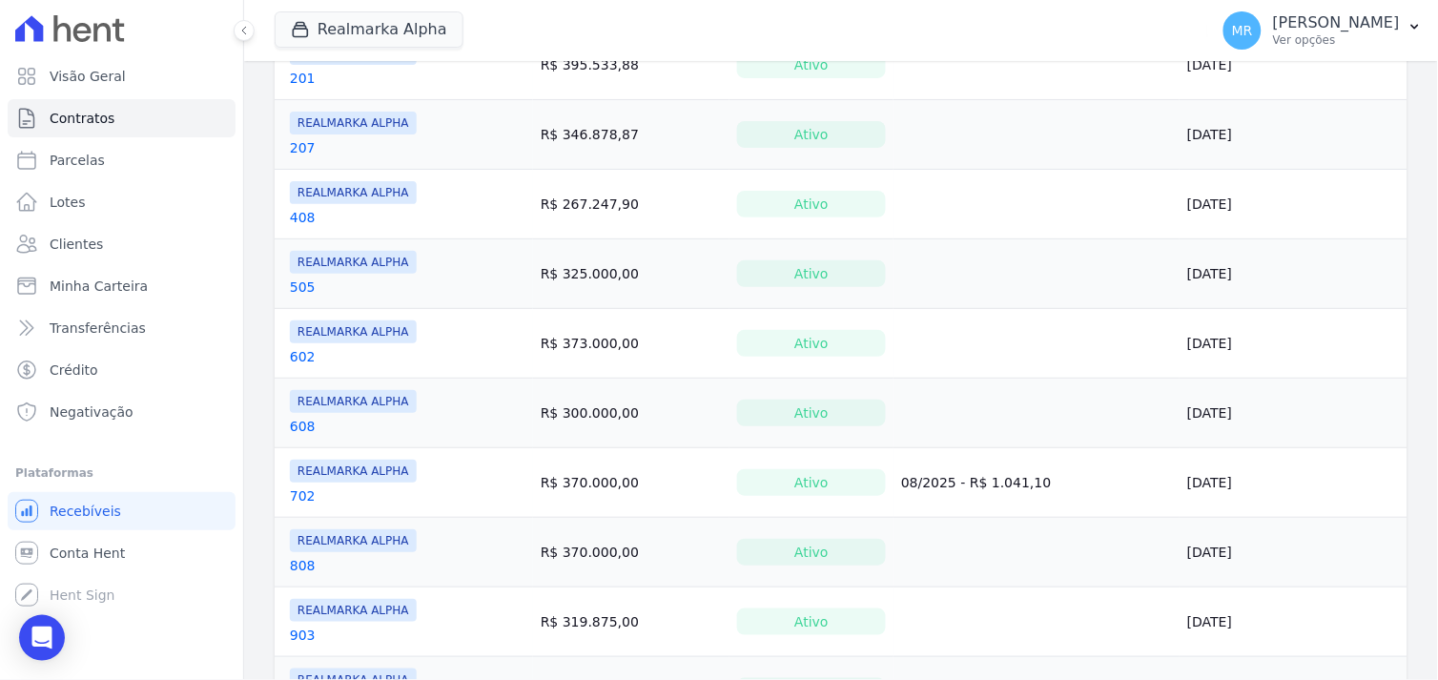
scroll to position [1059, 0]
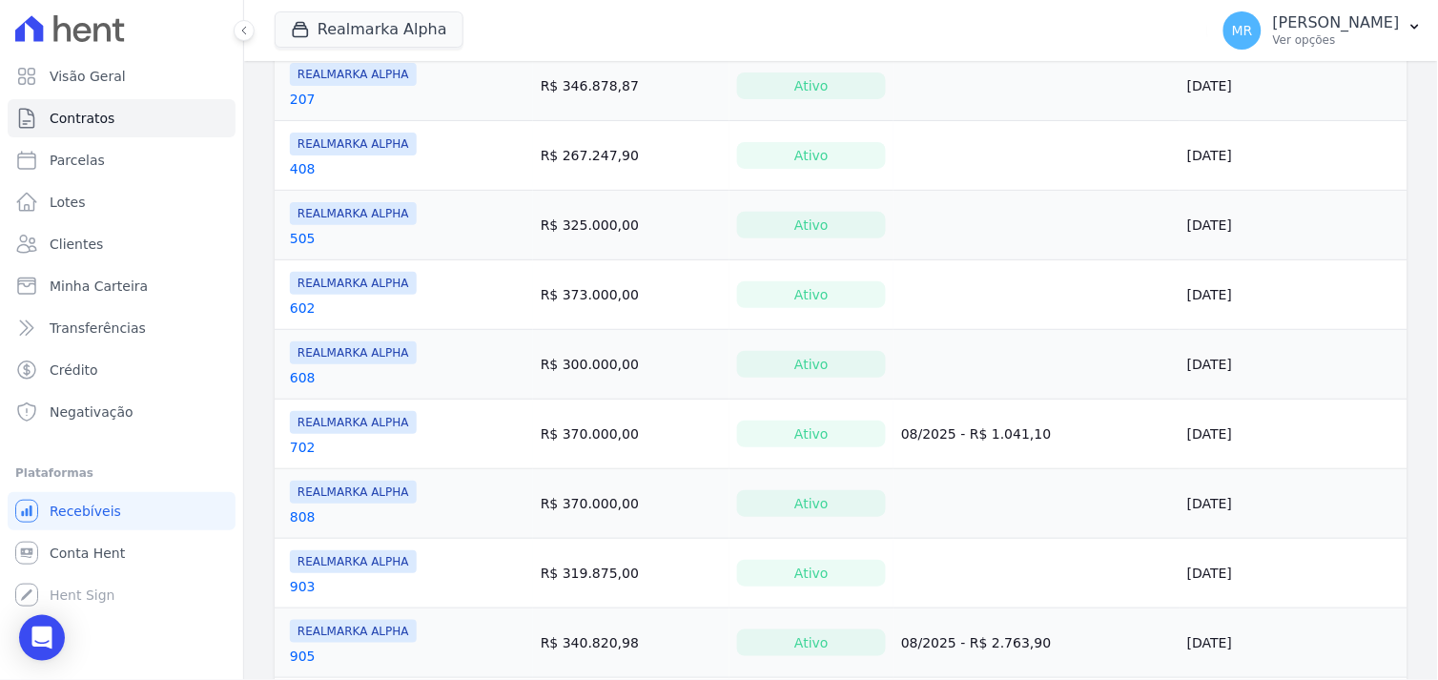
click at [302, 378] on link "608" at bounding box center [303, 377] width 26 height 19
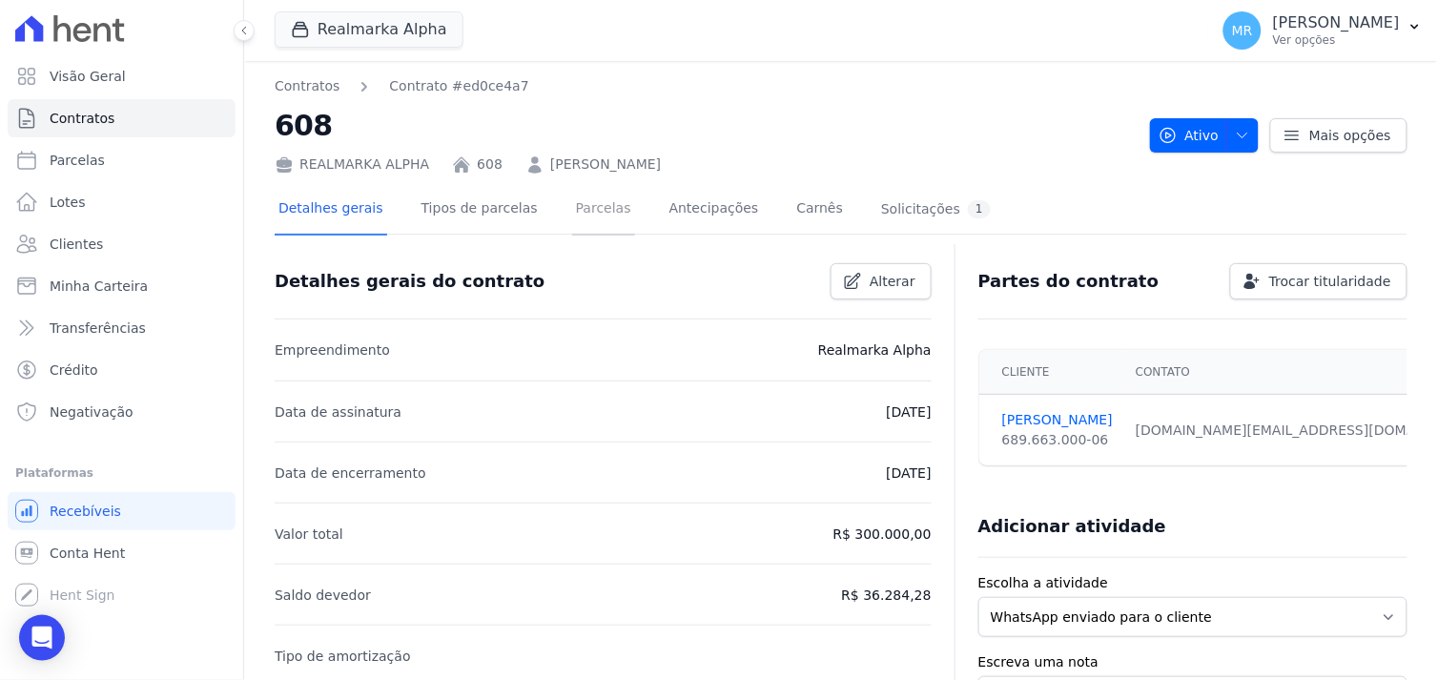
click at [572, 207] on link "Parcelas" at bounding box center [603, 210] width 63 height 51
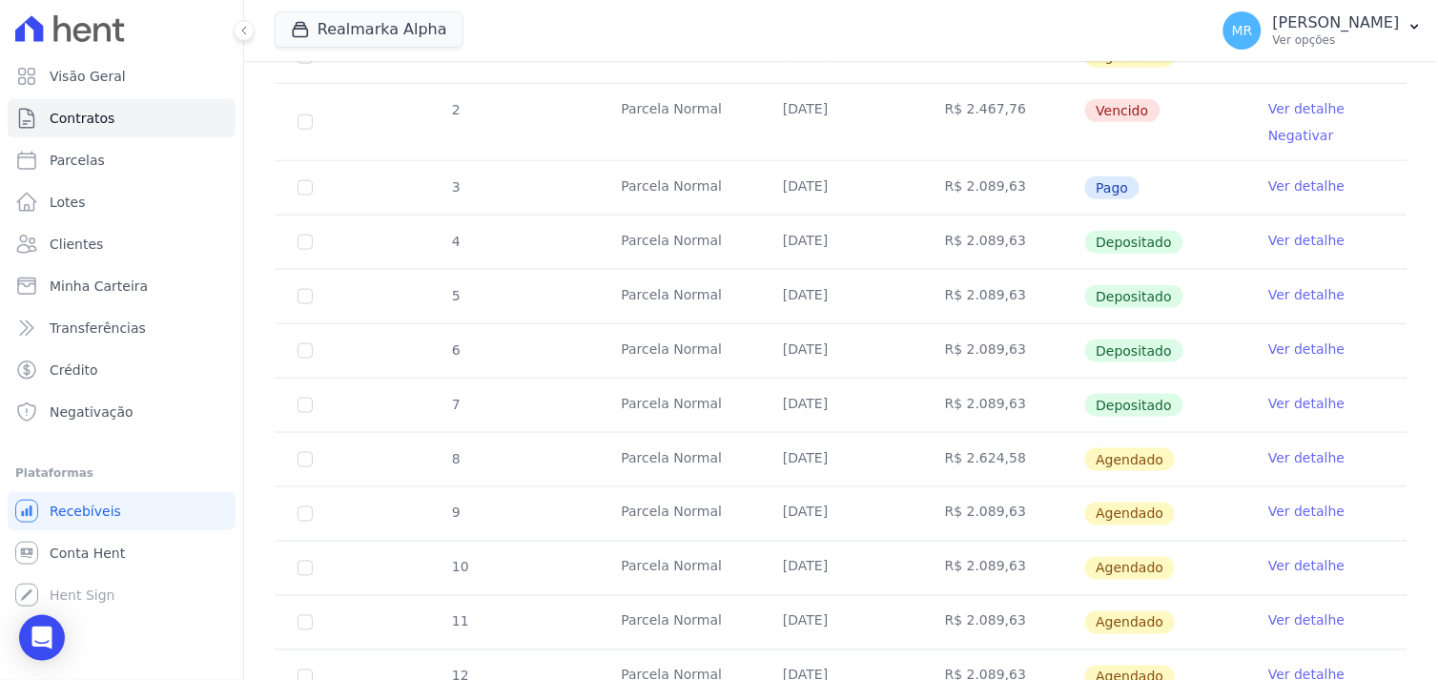
scroll to position [499, 0]
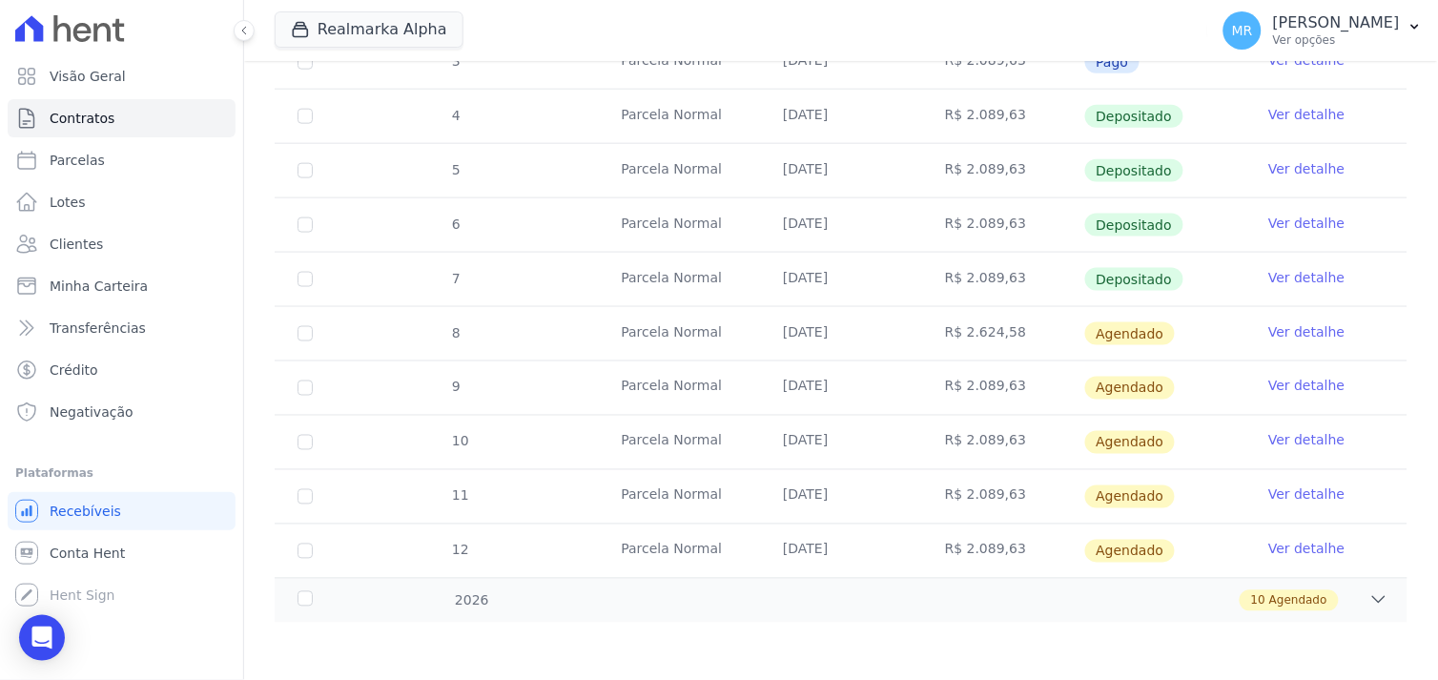
click at [1310, 334] on link "Ver detalhe" at bounding box center [1306, 331] width 76 height 19
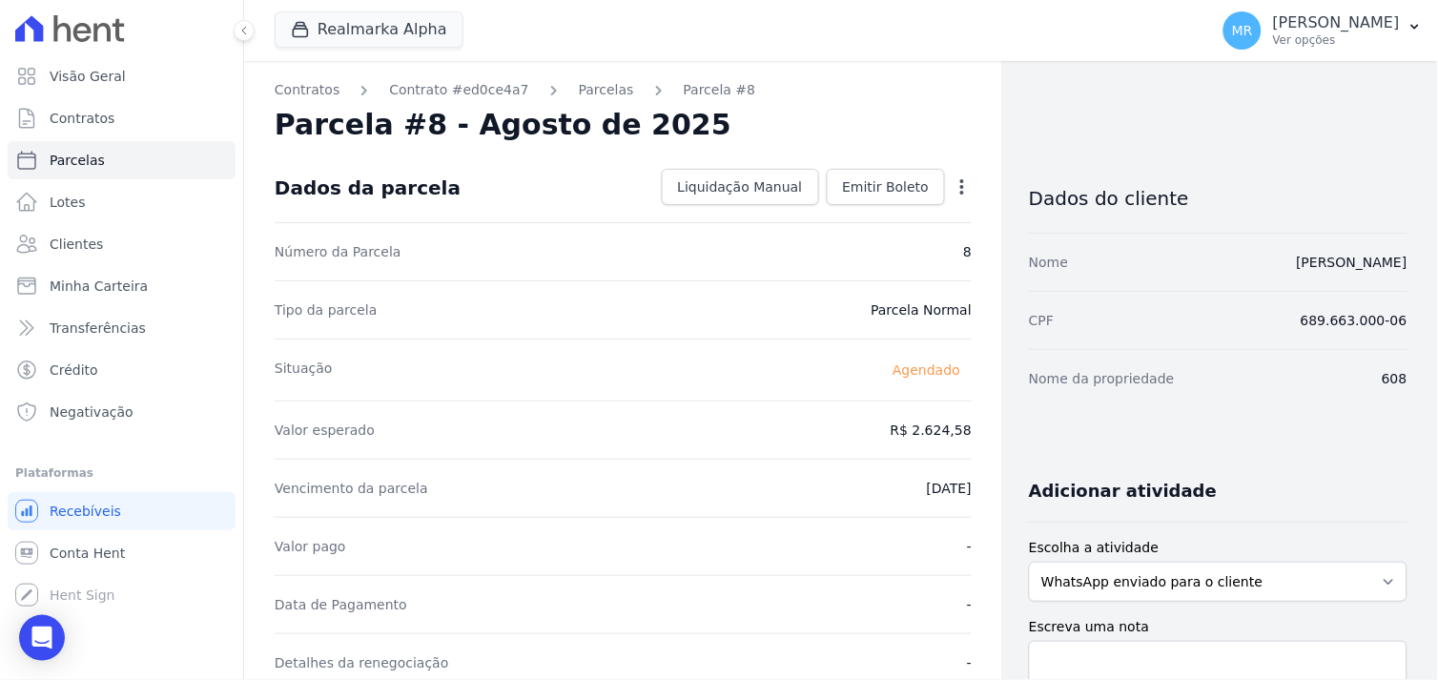
click at [960, 181] on icon "button" at bounding box center [962, 186] width 4 height 15
click at [883, 207] on link "Alterar" at bounding box center [880, 212] width 168 height 34
click at [850, 200] on link "Cancelar" at bounding box center [848, 187] width 92 height 36
click at [952, 194] on icon "button" at bounding box center [961, 186] width 19 height 19
click at [890, 248] on link "Antecipar" at bounding box center [880, 247] width 168 height 34
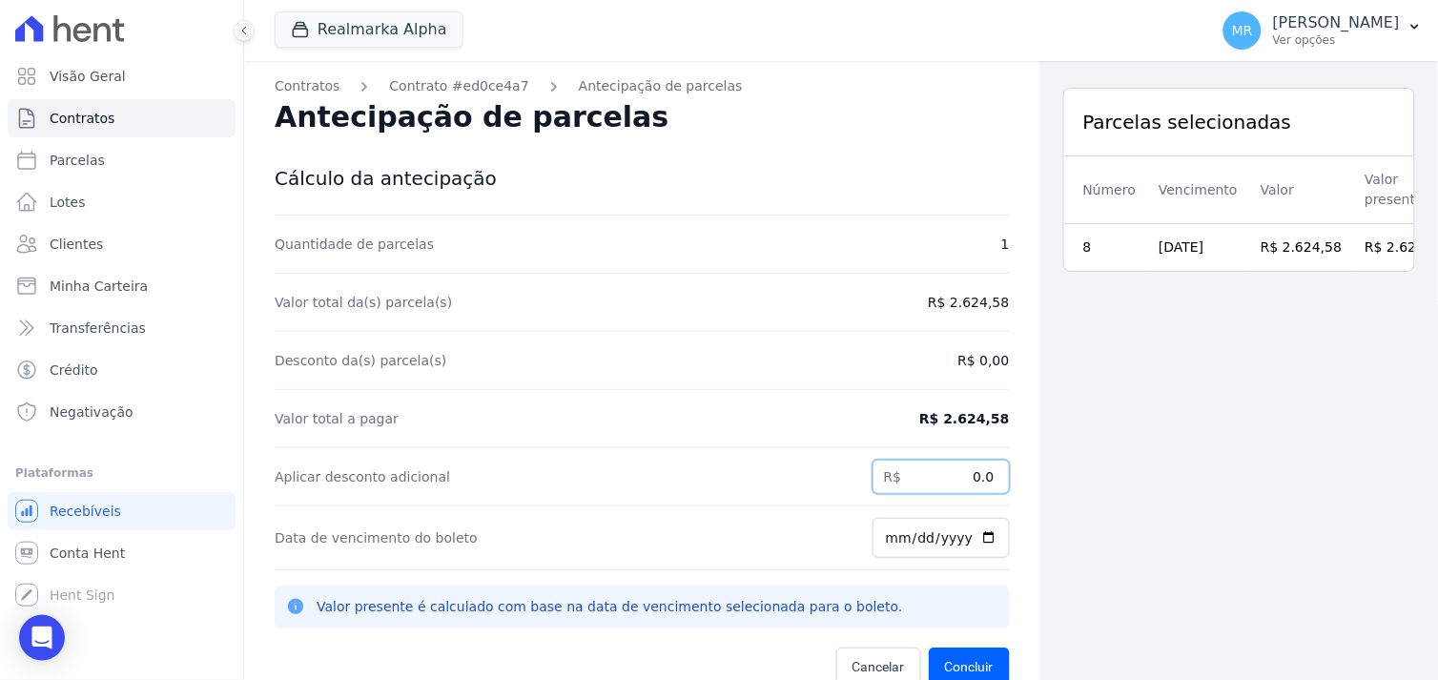
click at [912, 477] on input "0.0" at bounding box center [940, 477] width 137 height 34
drag, startPoint x: 910, startPoint y: 477, endPoint x: 1033, endPoint y: 473, distance: 122.1
click at [1033, 473] on div "Contratos Contrato #ed0ce4a7 Antecipação de parcelas Antecipação de parcelas Cá…" at bounding box center [841, 401] width 1194 height 680
type input "534.95"
type input "[DATE]"
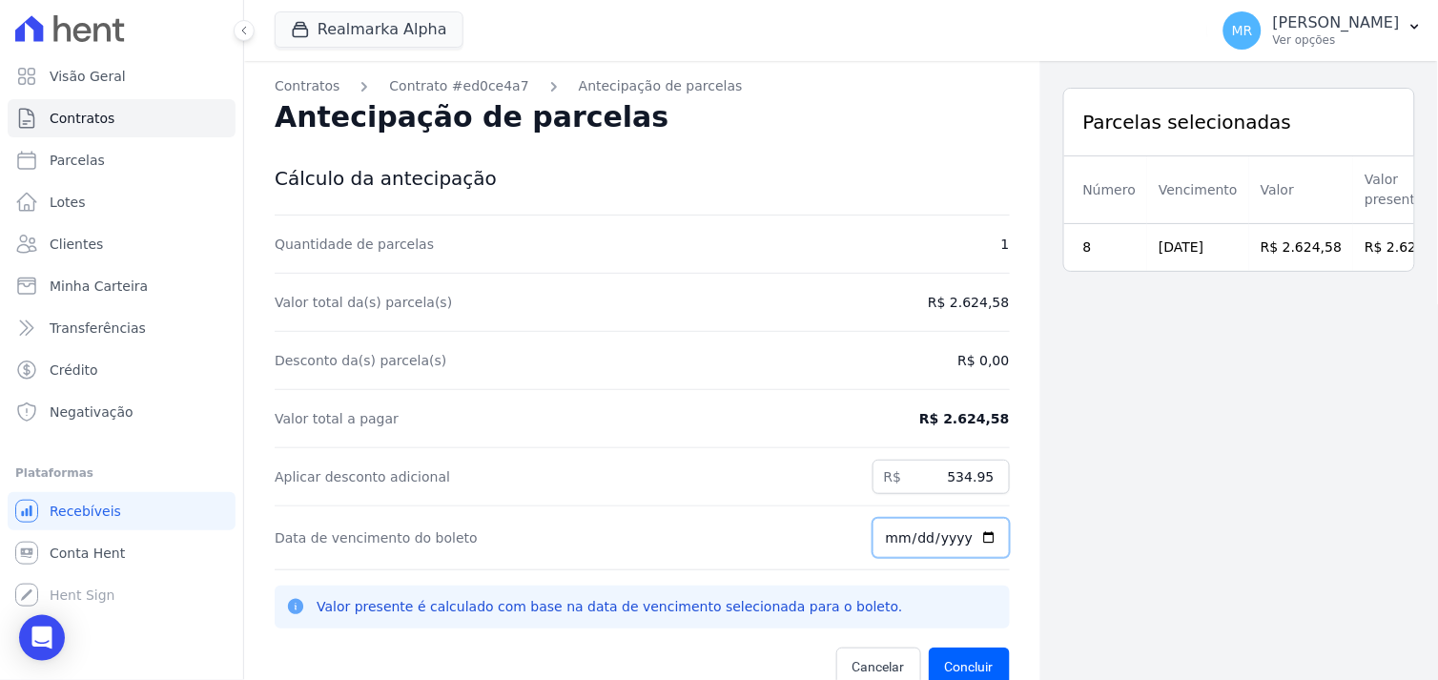
scroll to position [61, 0]
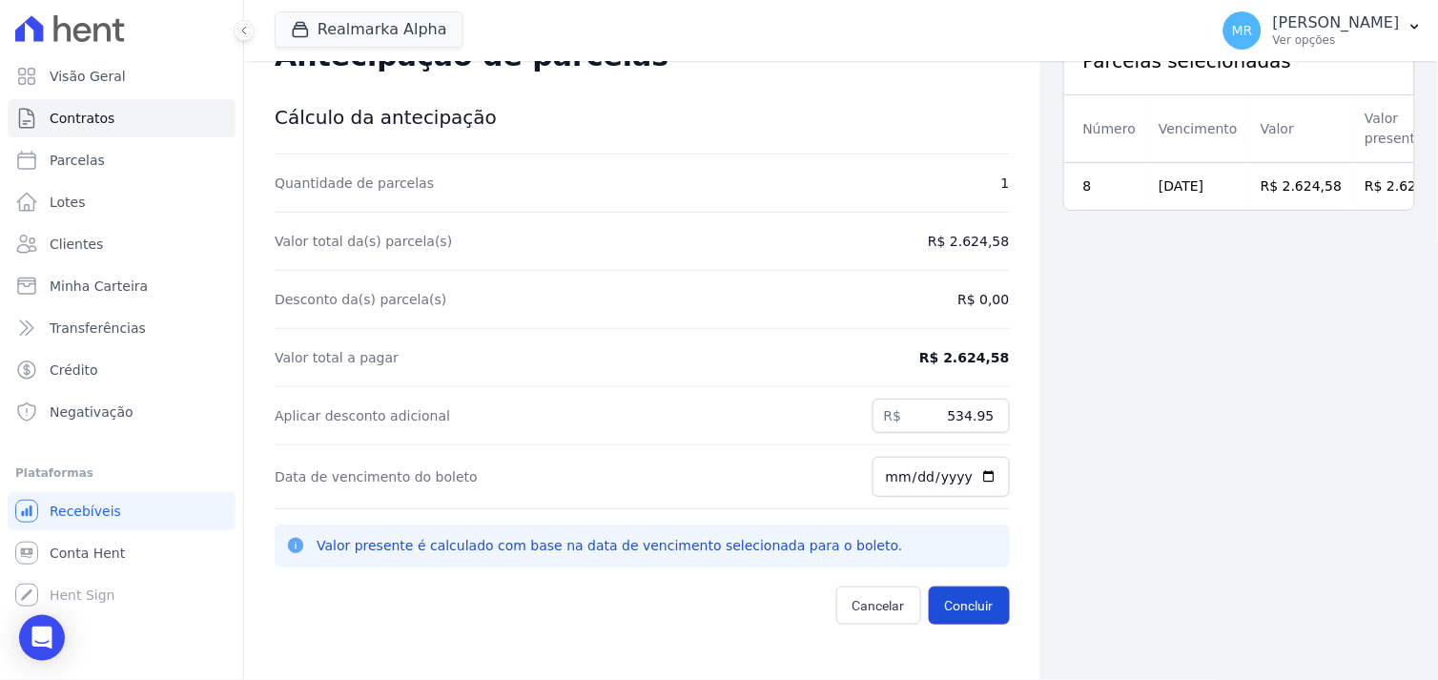
click at [966, 601] on button "Concluir" at bounding box center [969, 605] width 81 height 38
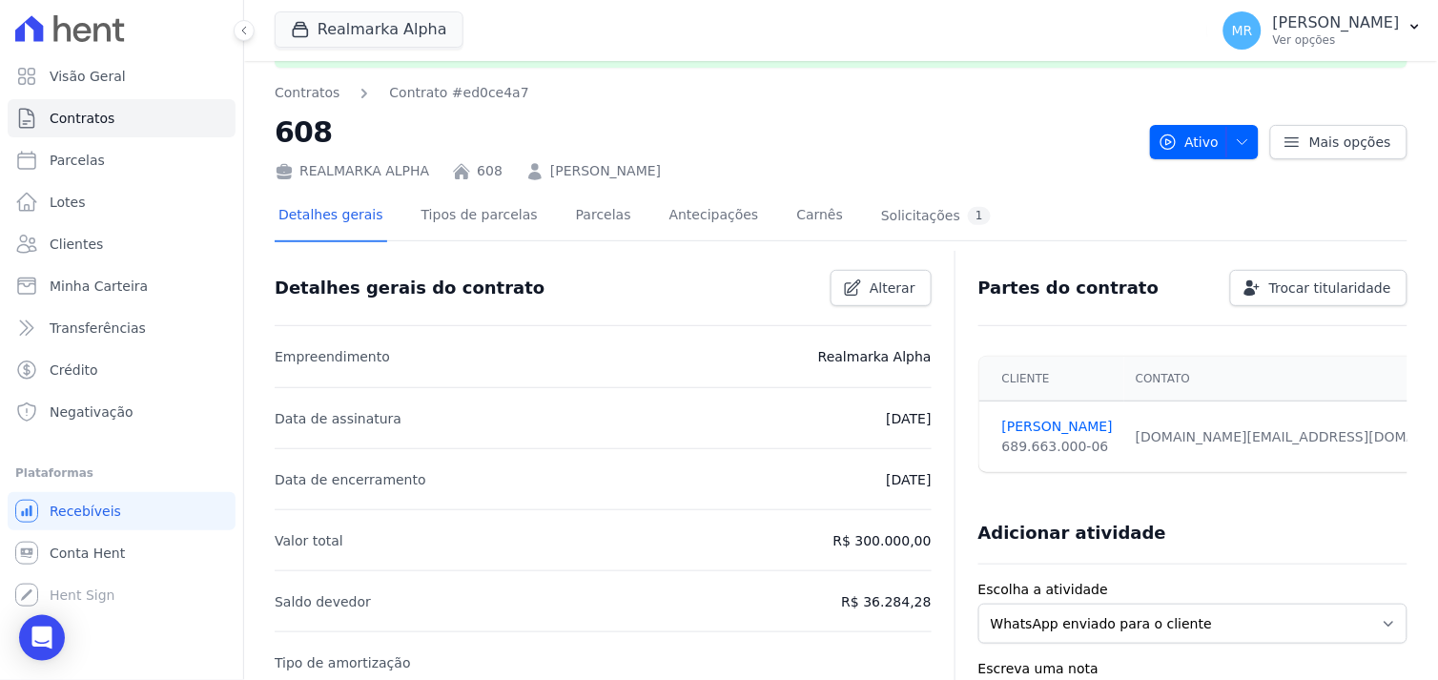
scroll to position [106, 0]
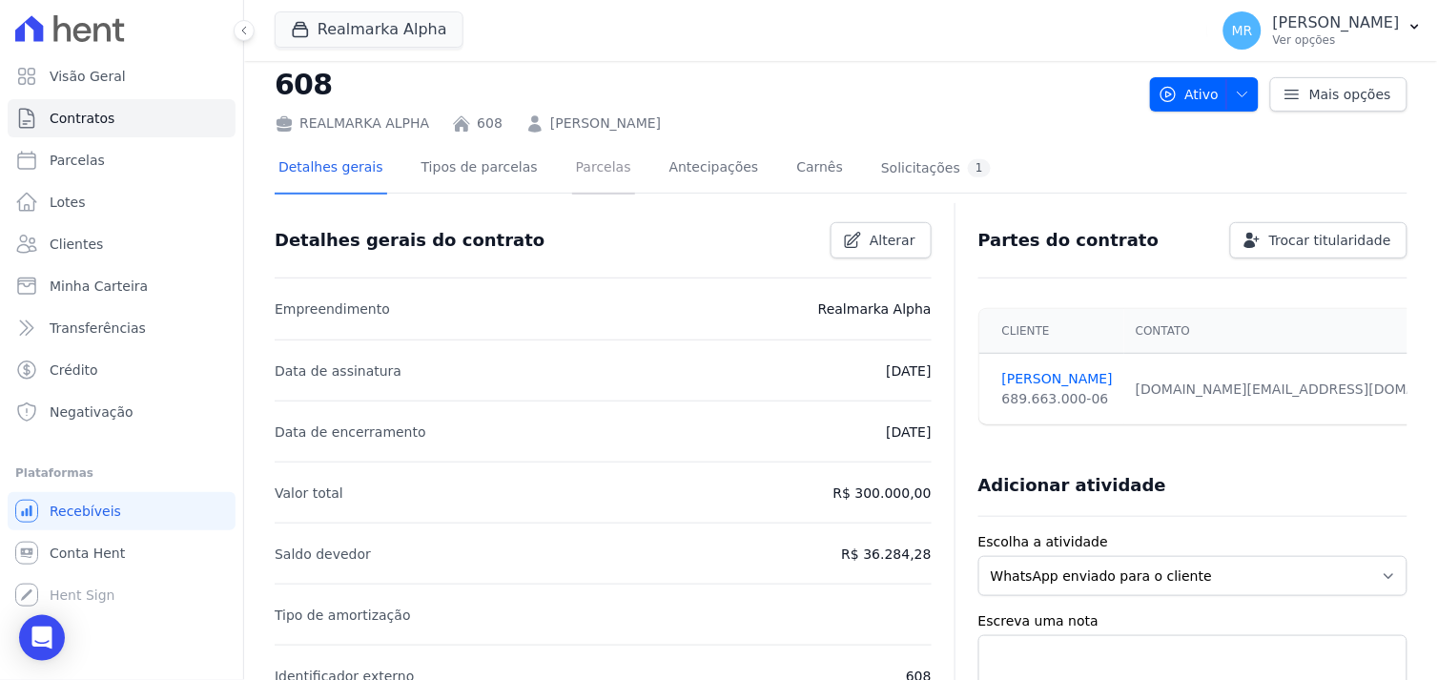
click at [588, 169] on link "Parcelas" at bounding box center [603, 169] width 63 height 51
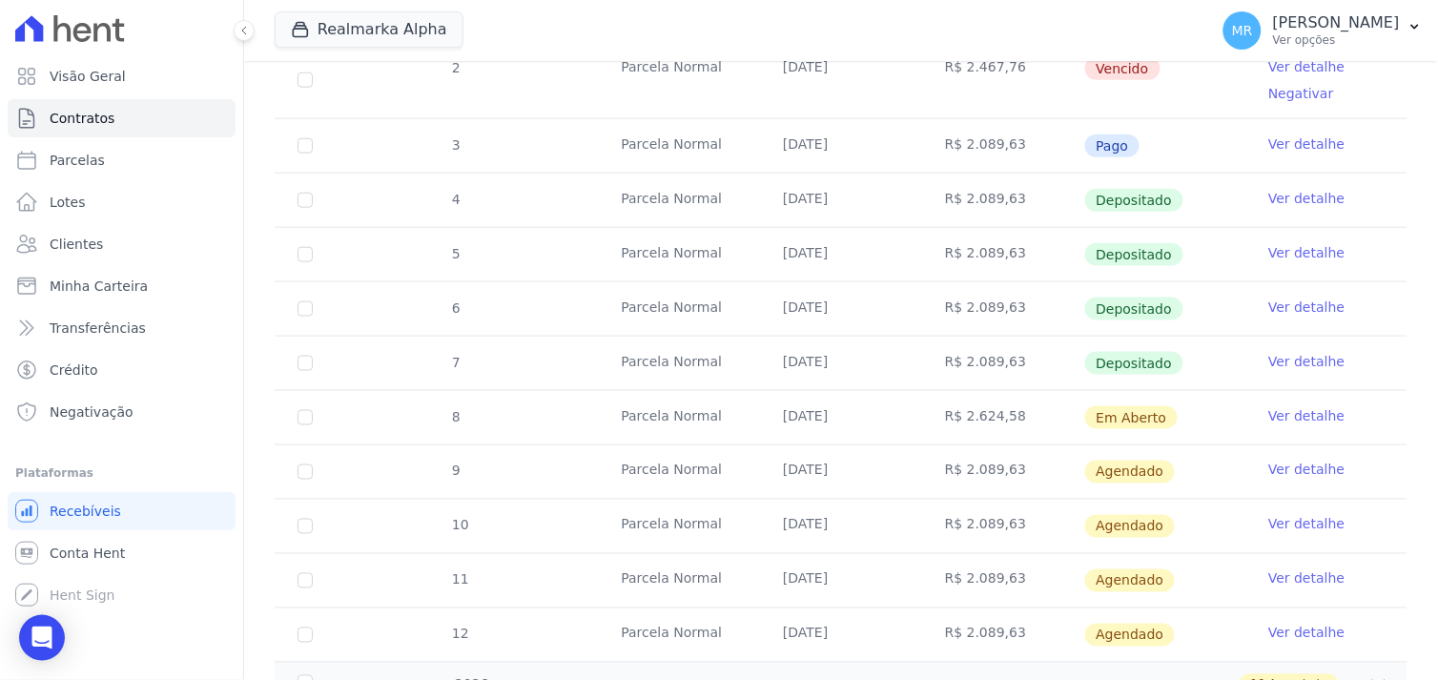
scroll to position [423, 0]
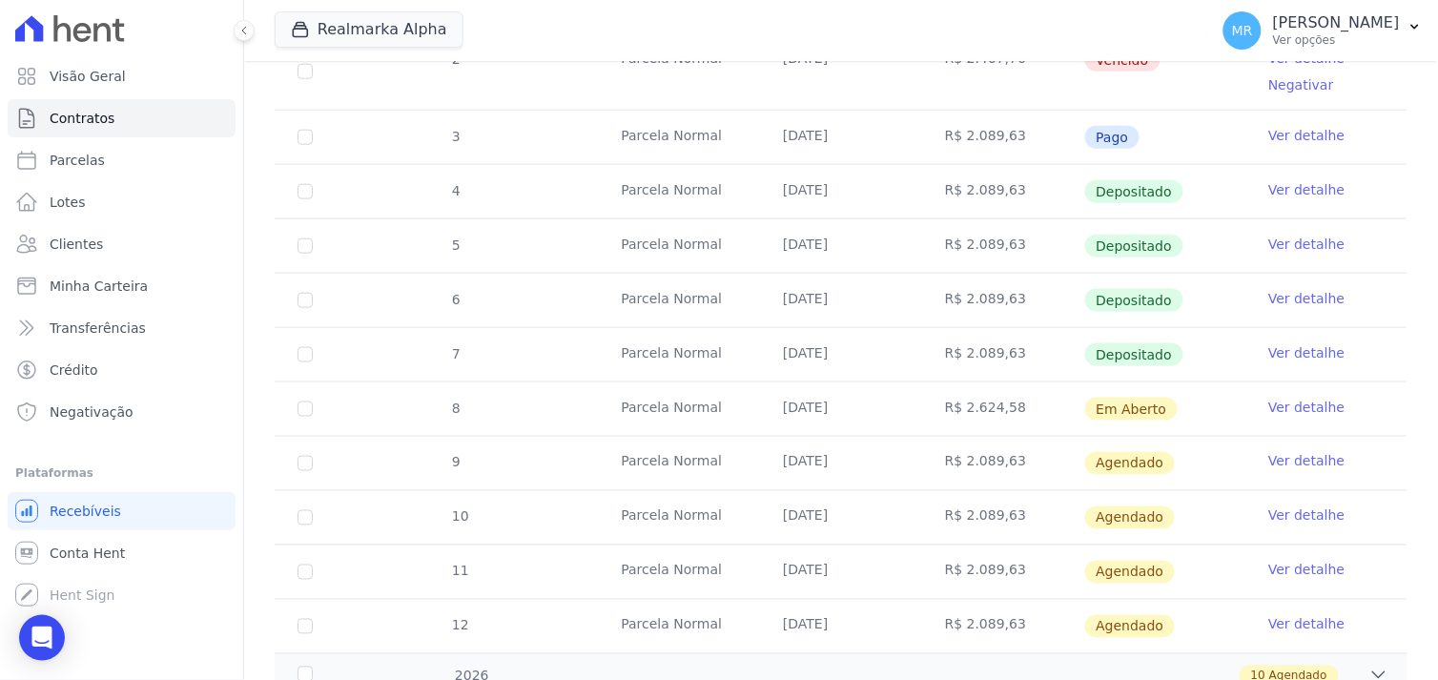
click at [1270, 406] on link "Ver detalhe" at bounding box center [1306, 407] width 76 height 19
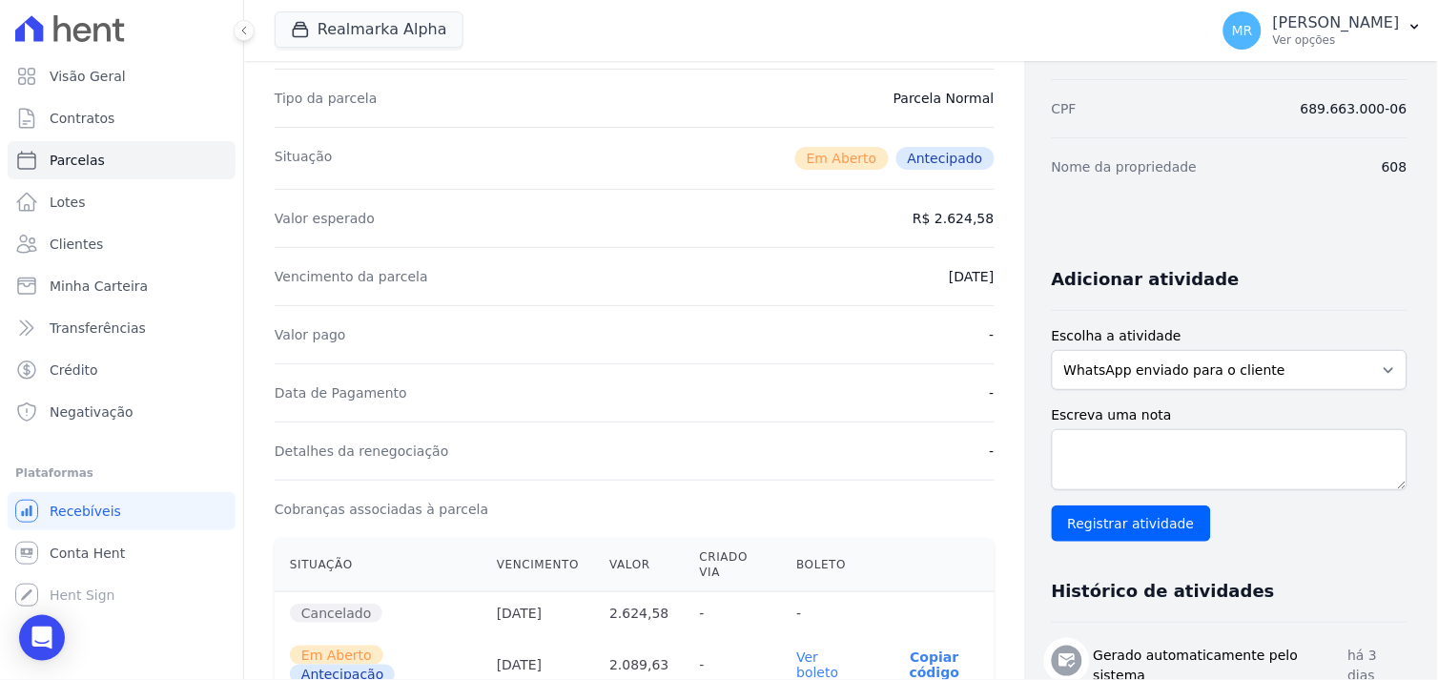
scroll to position [317, 0]
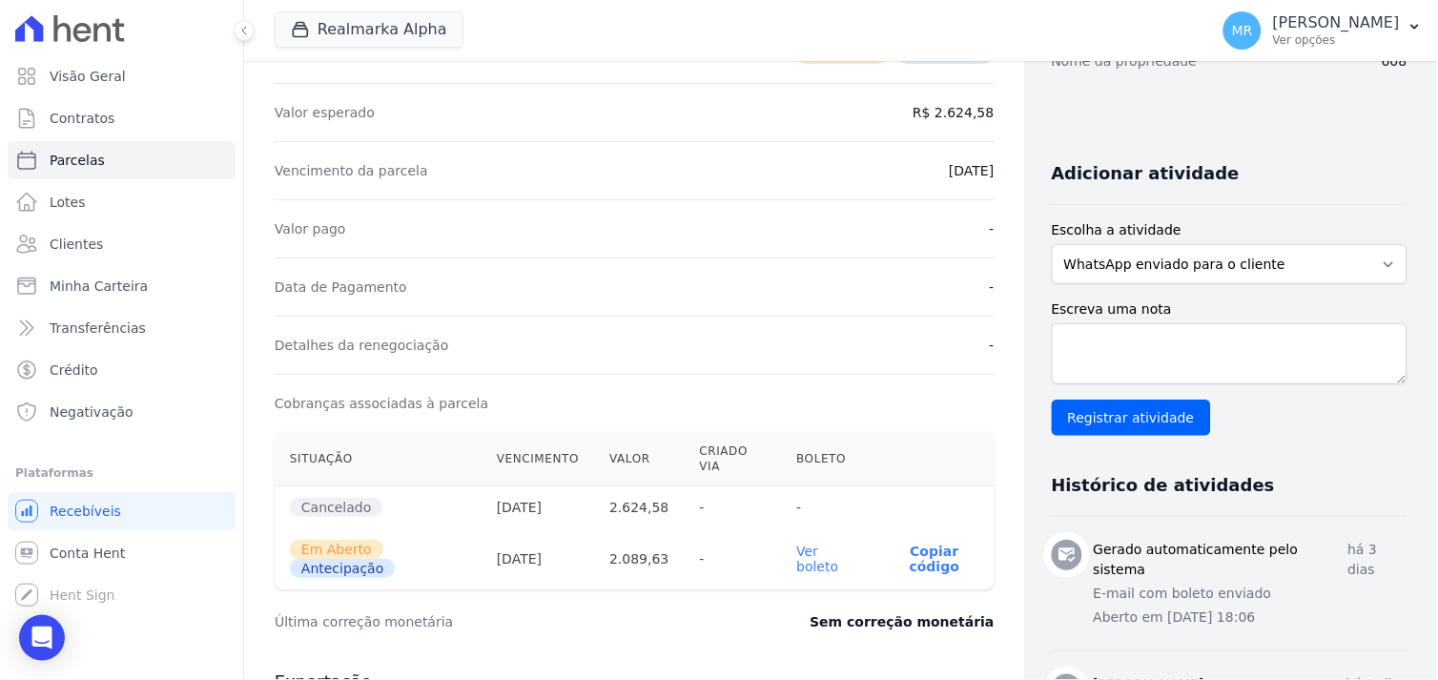
click at [801, 560] on link "Ver boleto" at bounding box center [818, 558] width 42 height 31
